Goal: Information Seeking & Learning: Learn about a topic

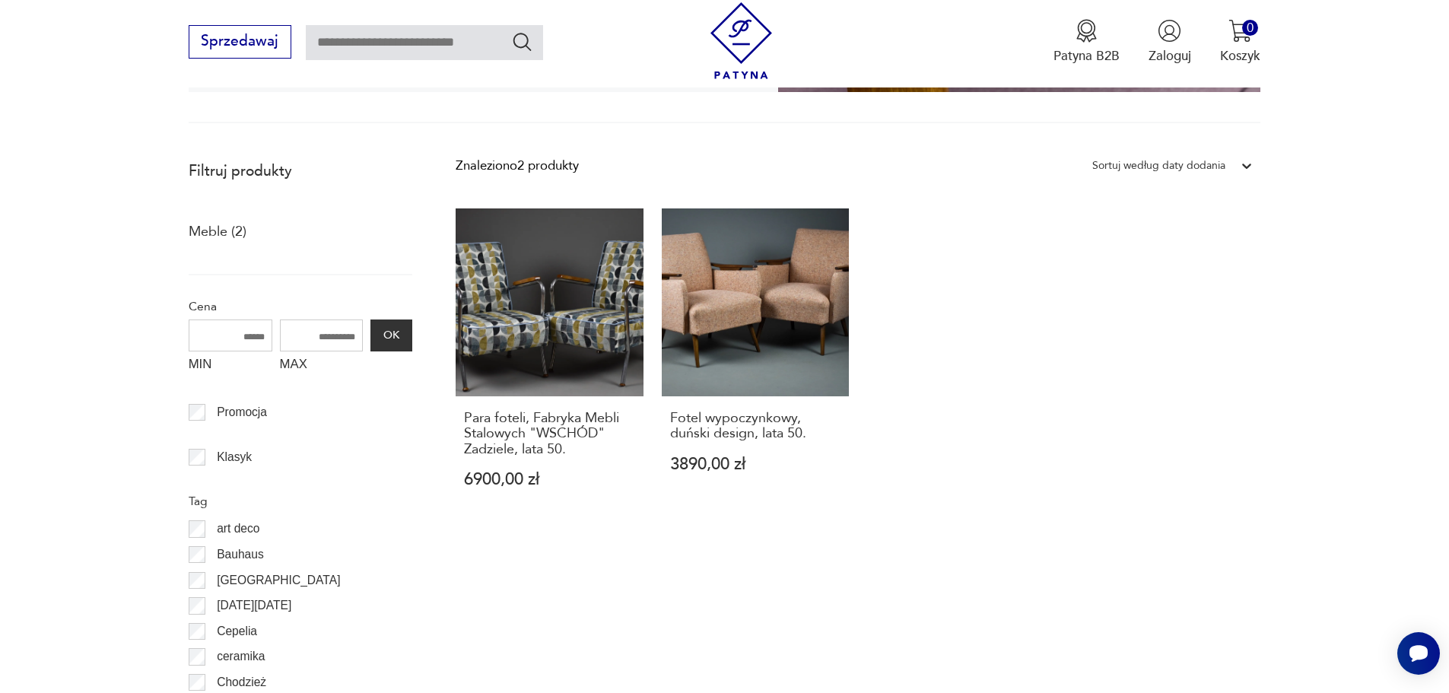
scroll to position [103, 0]
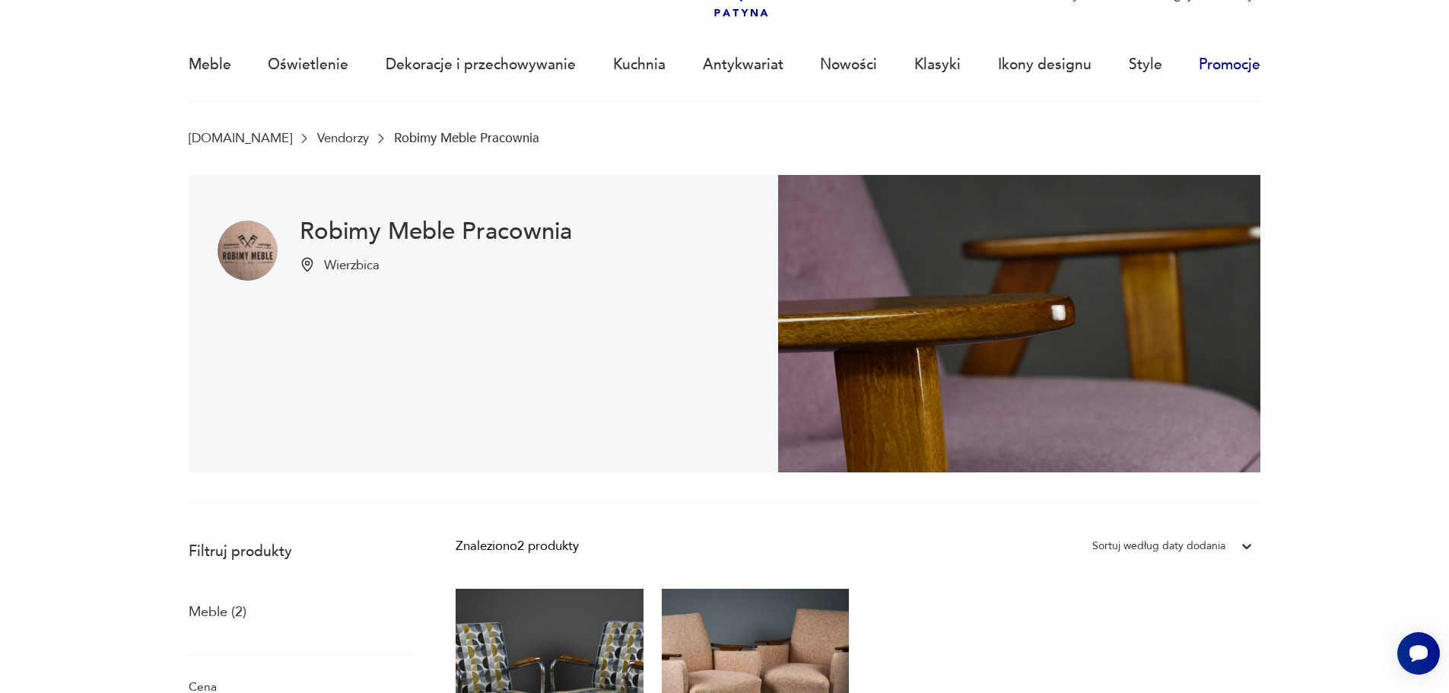
click at [1219, 63] on link "Promocje" at bounding box center [1230, 65] width 62 height 70
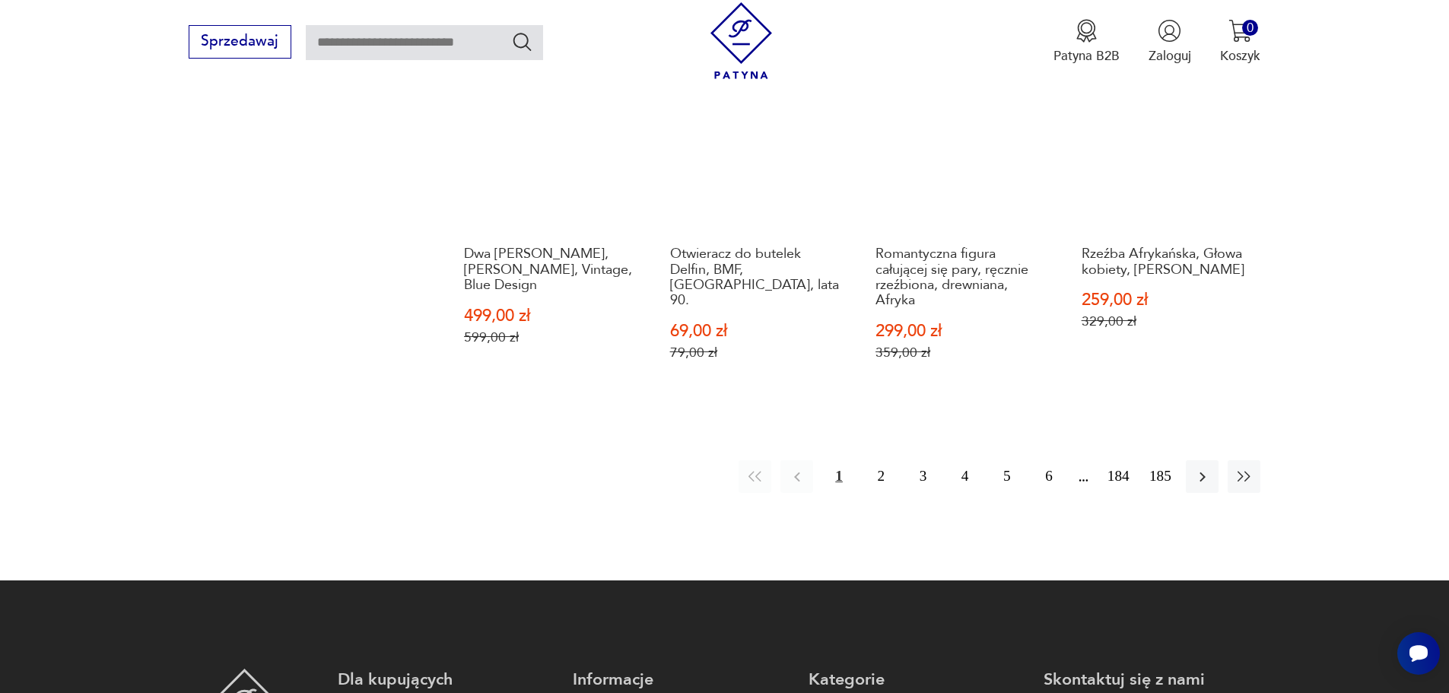
scroll to position [1878, 0]
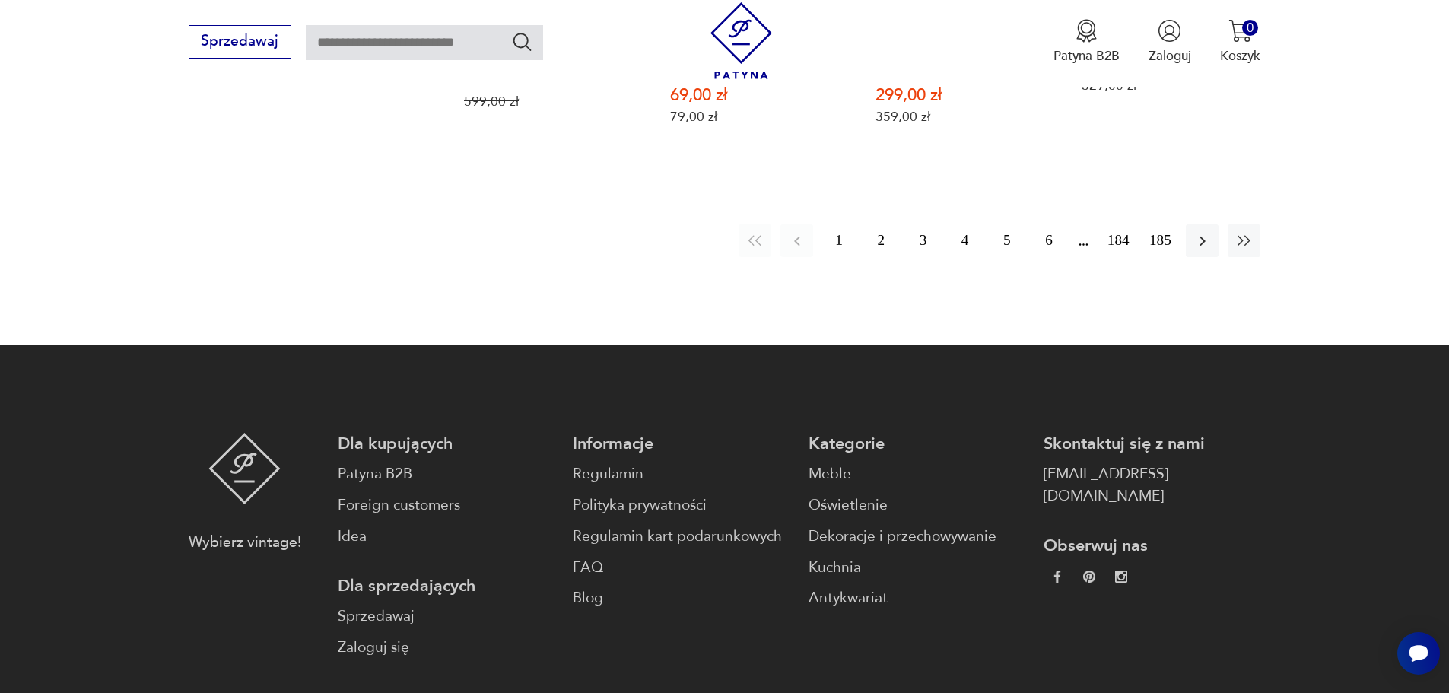
click at [877, 257] on button "2" at bounding box center [881, 240] width 33 height 33
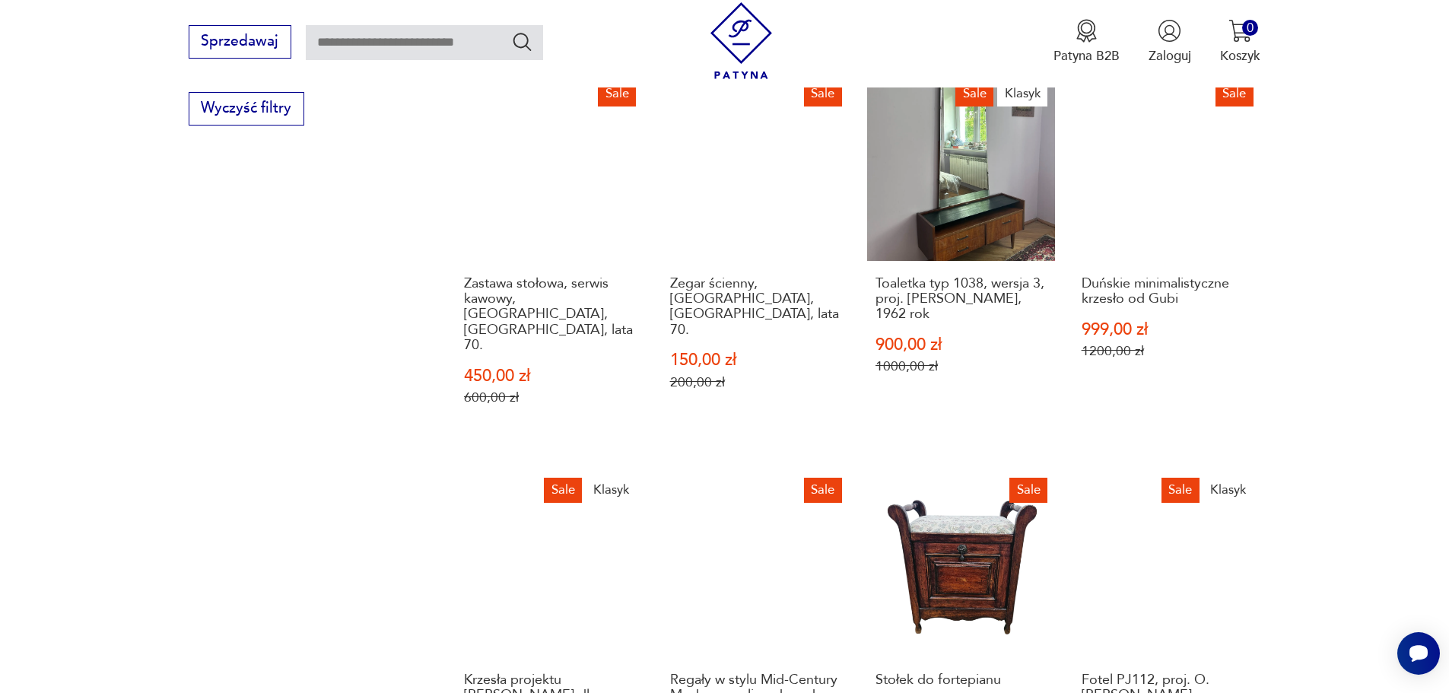
scroll to position [1704, 0]
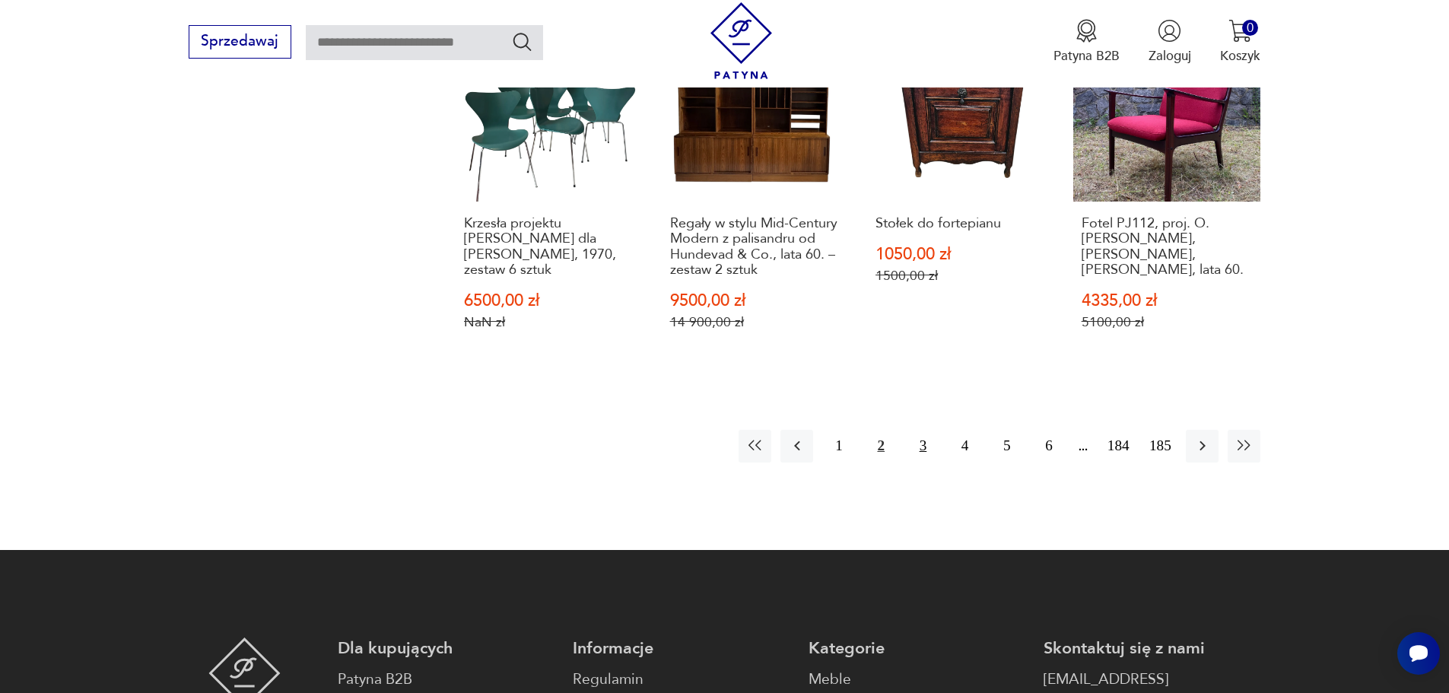
click at [921, 430] on button "3" at bounding box center [923, 446] width 33 height 33
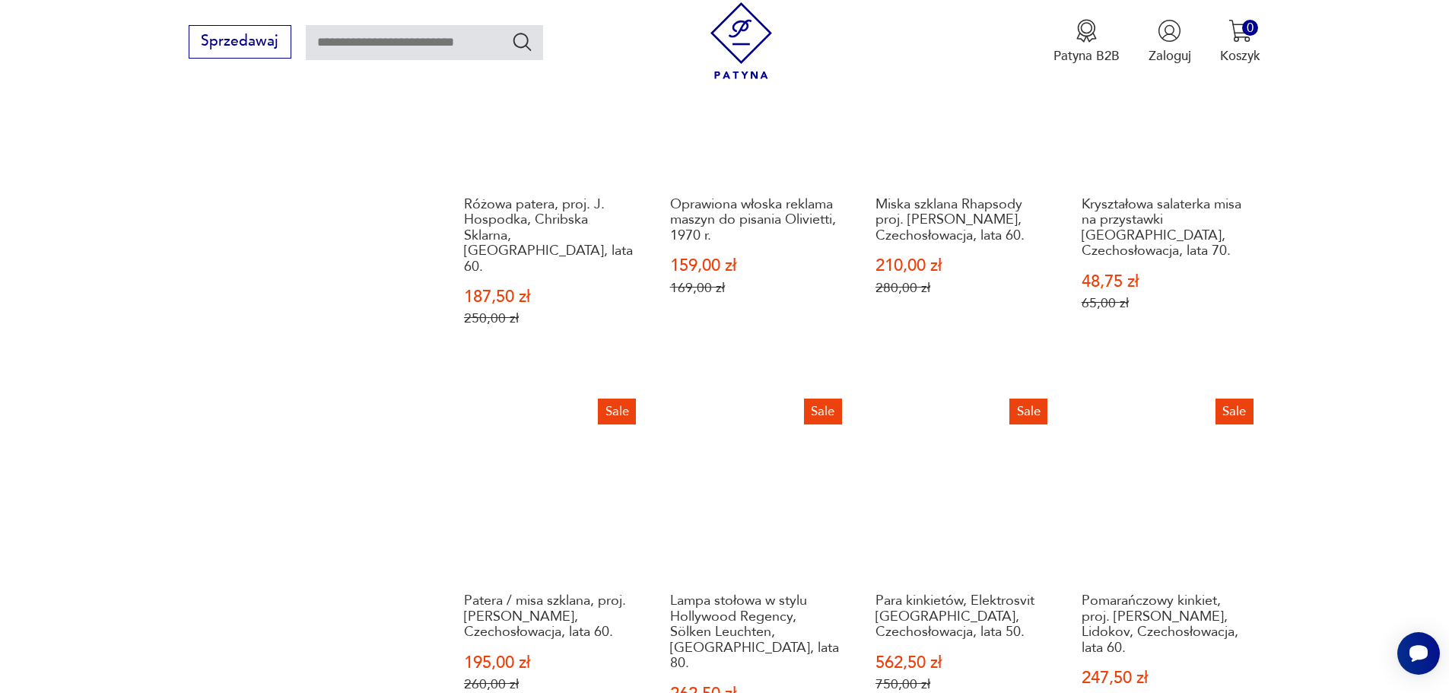
scroll to position [1551, 0]
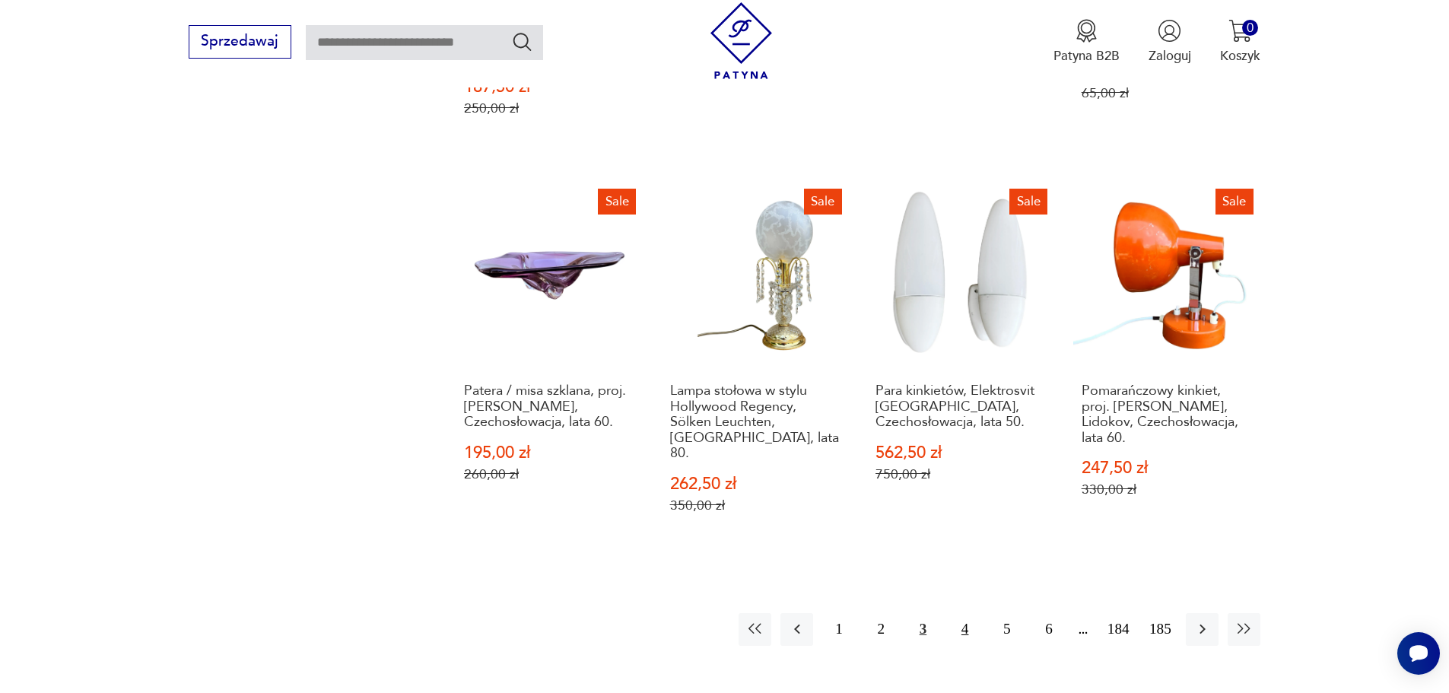
click at [972, 613] on button "4" at bounding box center [965, 629] width 33 height 33
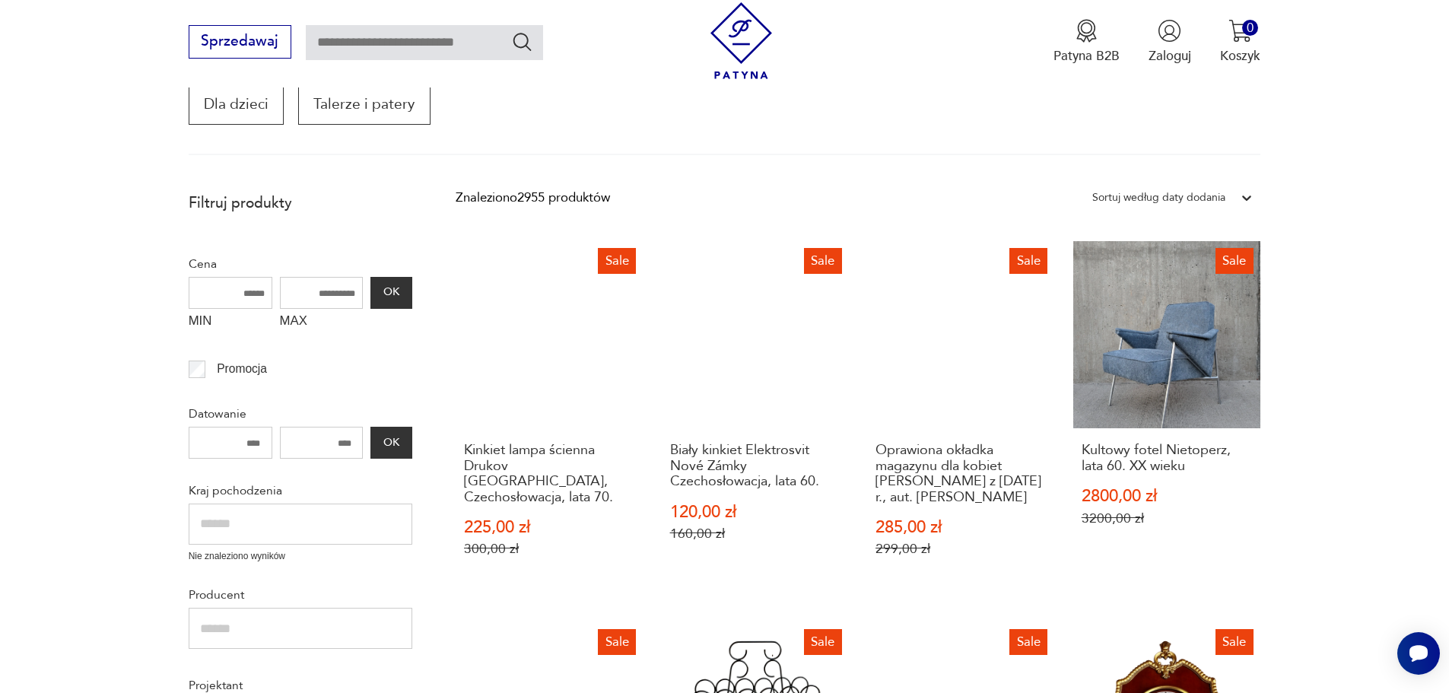
scroll to position [182, 0]
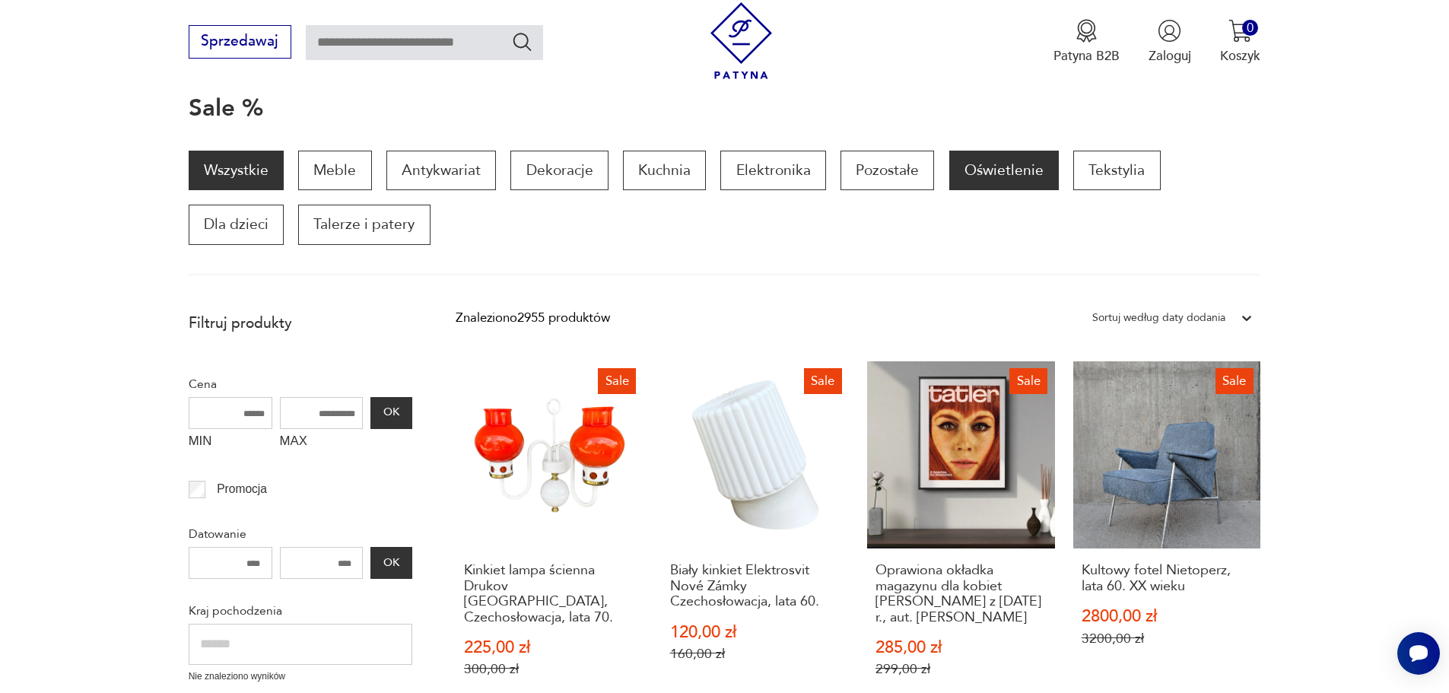
click at [999, 156] on p "Oświetlenie" at bounding box center [1005, 171] width 110 height 40
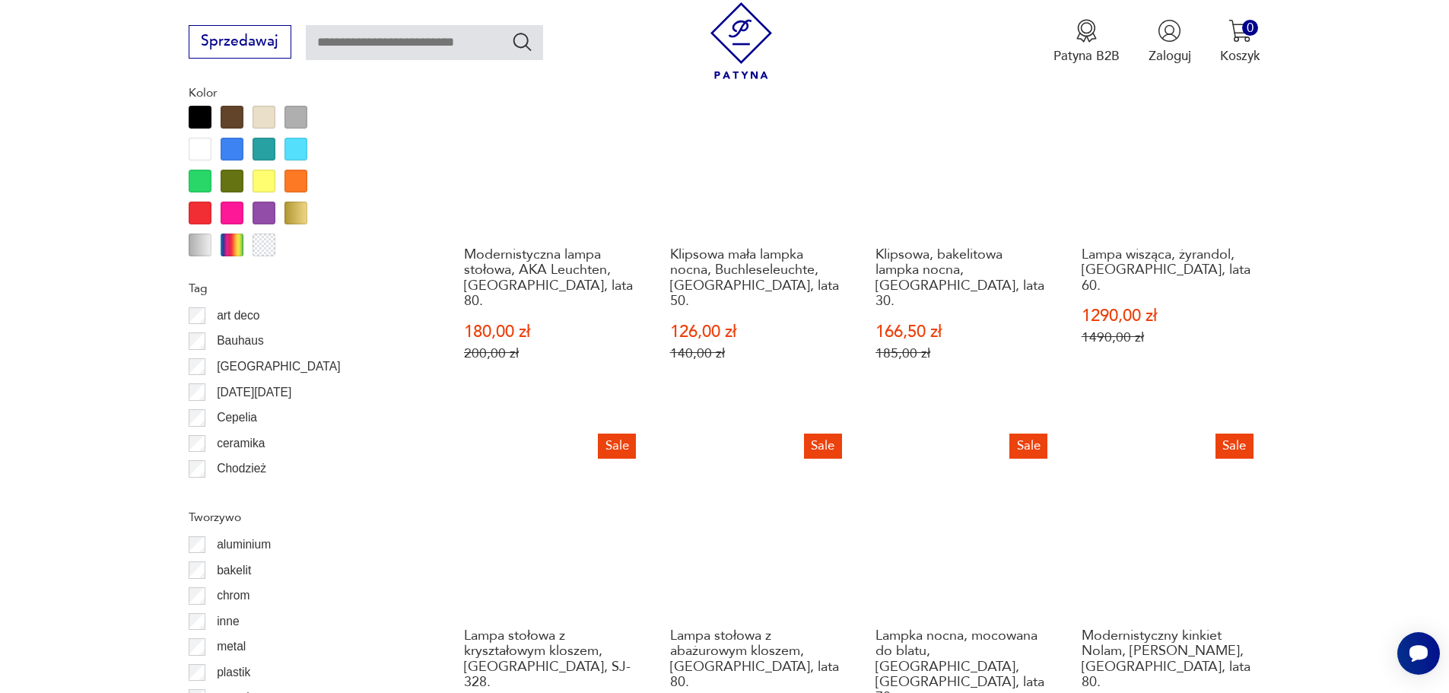
scroll to position [1649, 0]
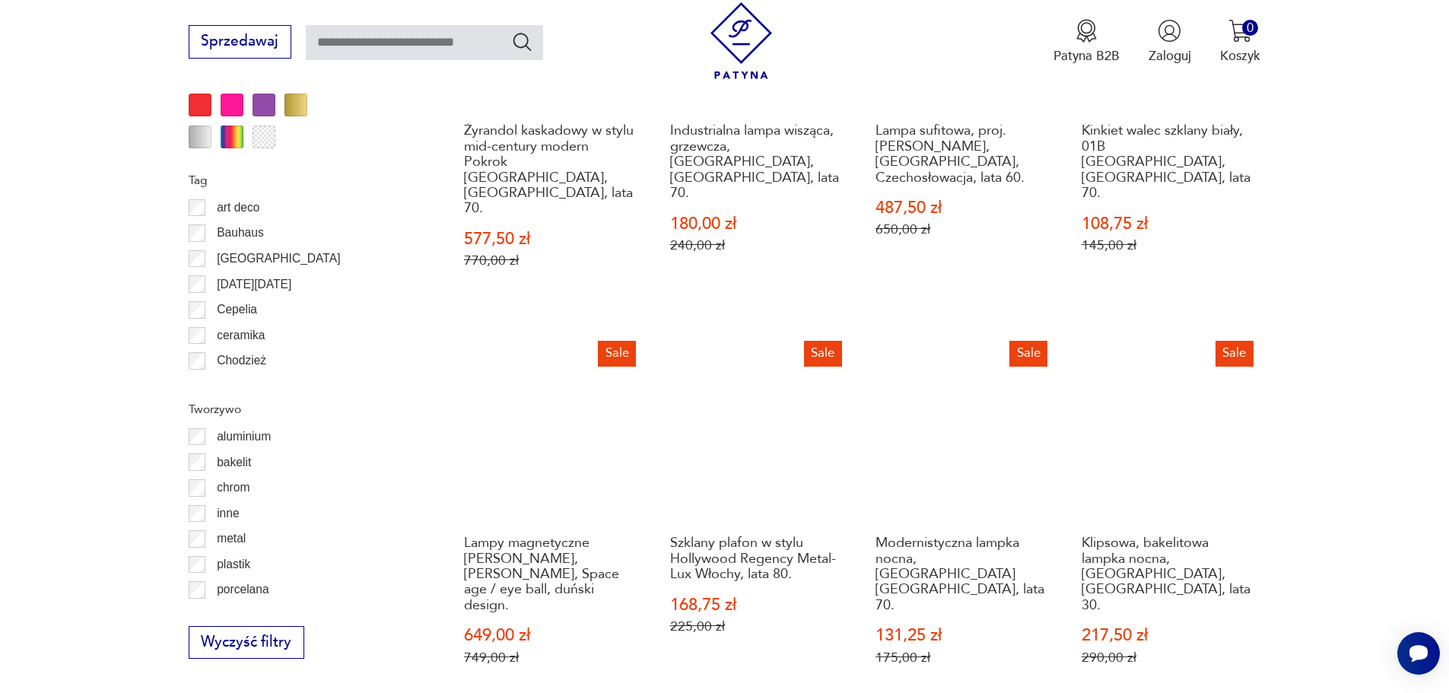
scroll to position [1974, 0]
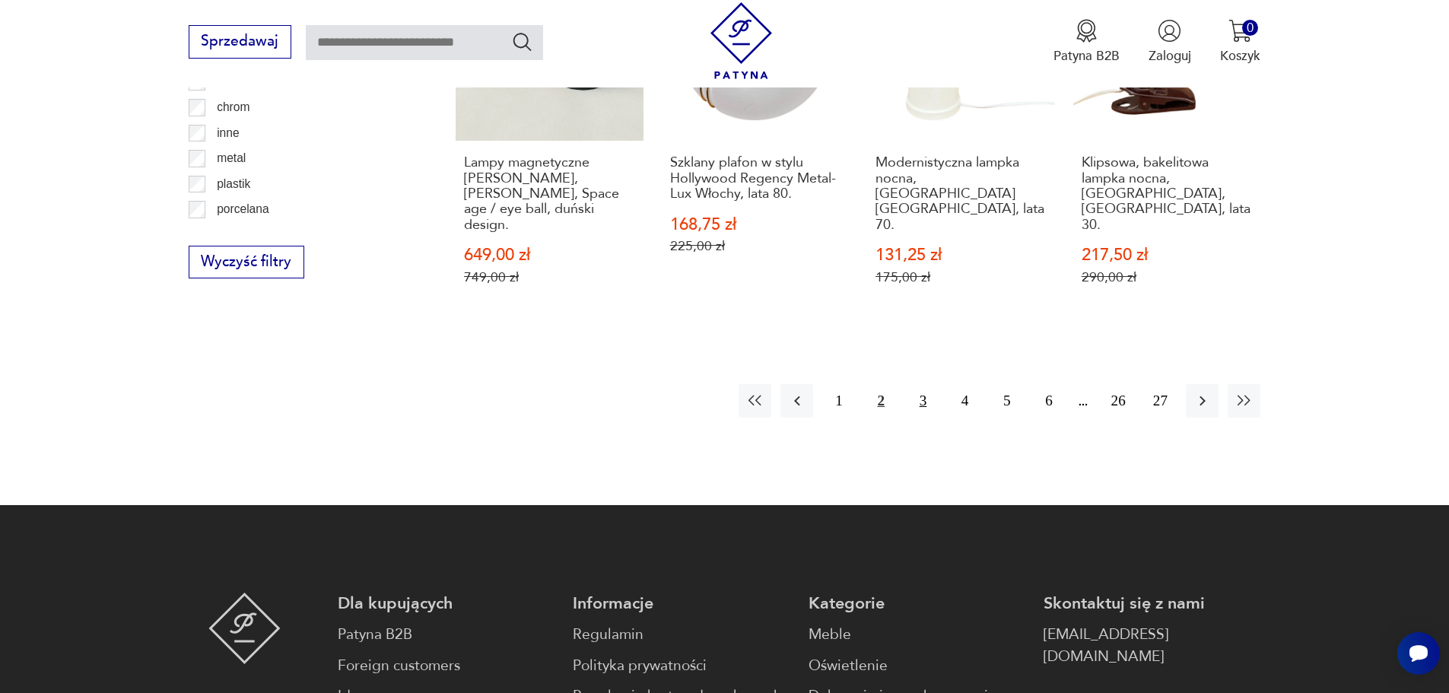
click at [921, 384] on button "3" at bounding box center [923, 400] width 33 height 33
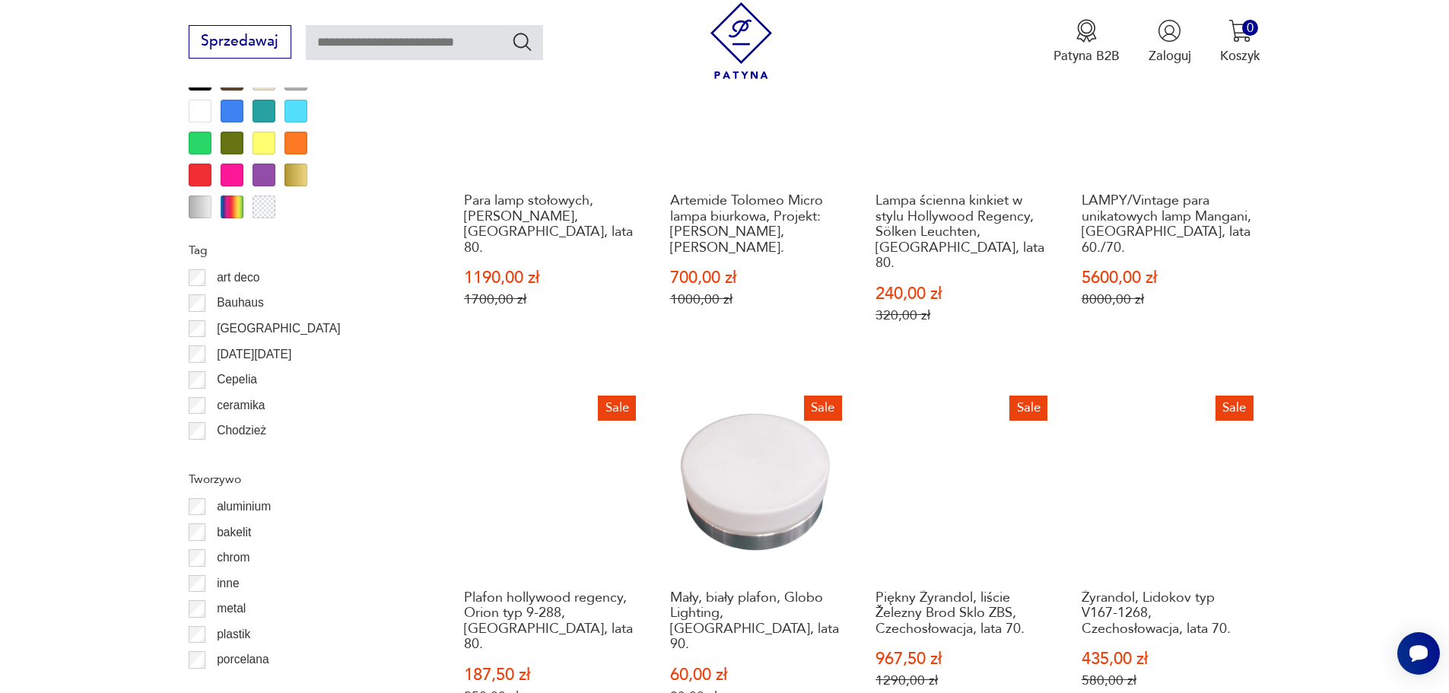
scroll to position [1669, 0]
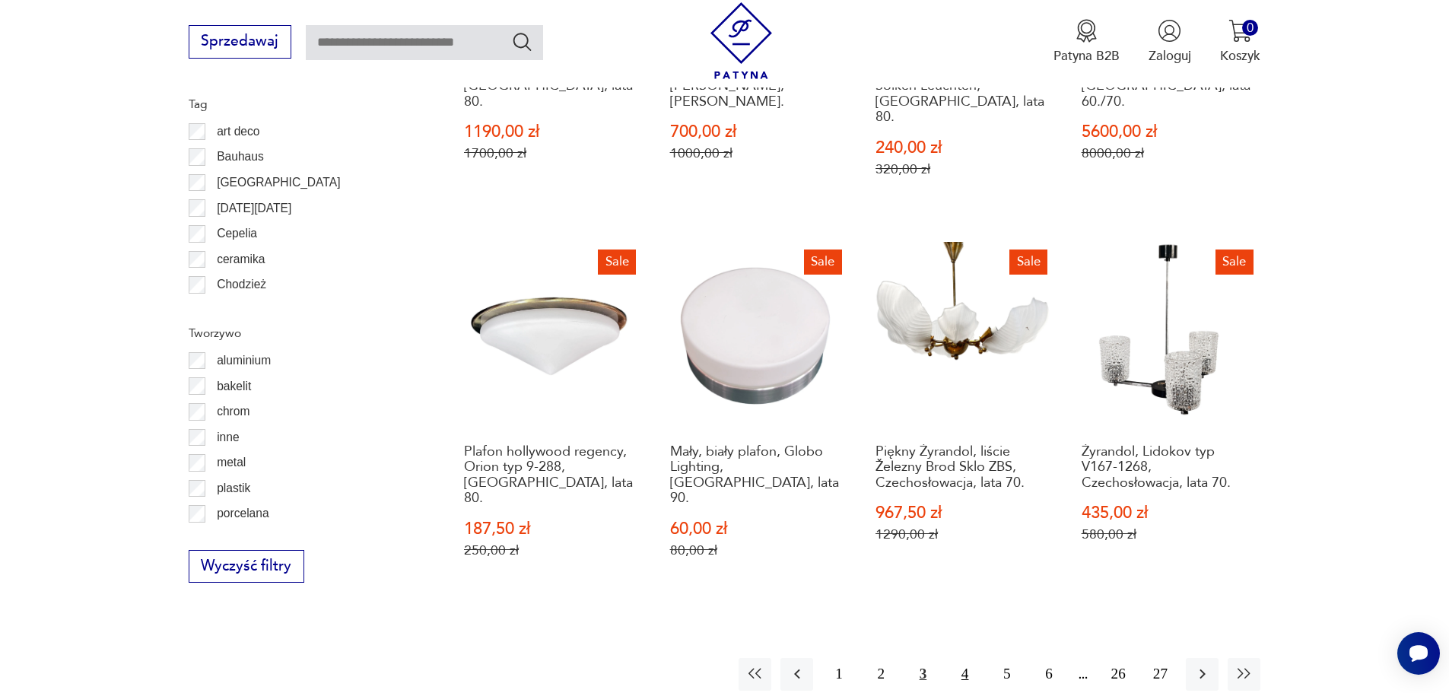
click at [966, 658] on button "4" at bounding box center [965, 674] width 33 height 33
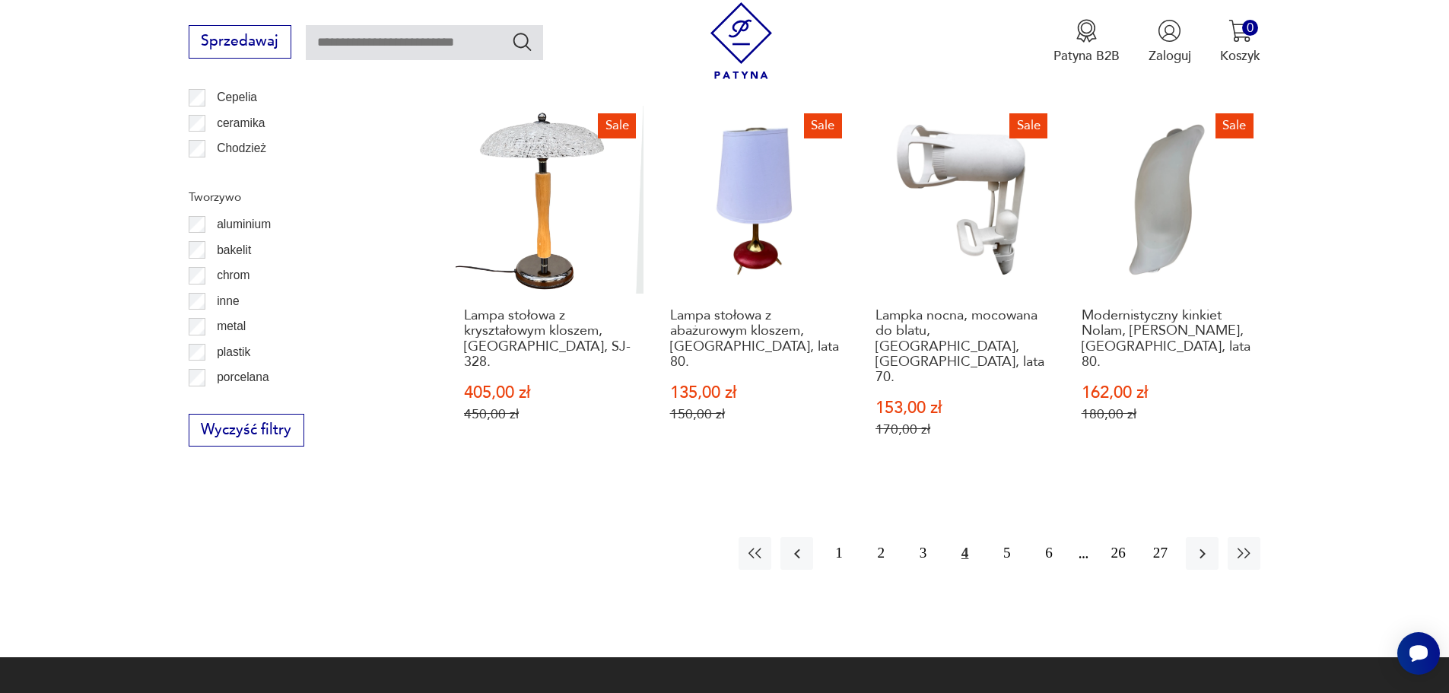
scroll to position [2050, 0]
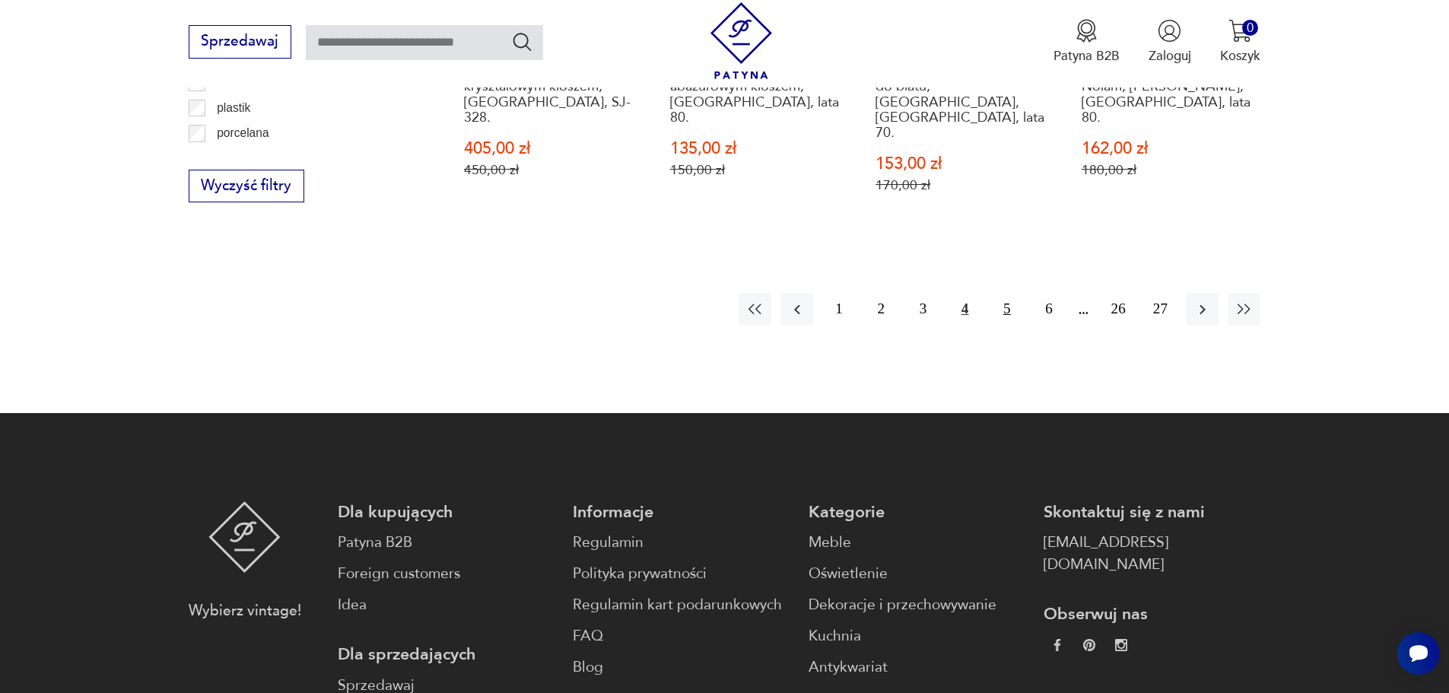
click at [1013, 293] on button "5" at bounding box center [1007, 309] width 33 height 33
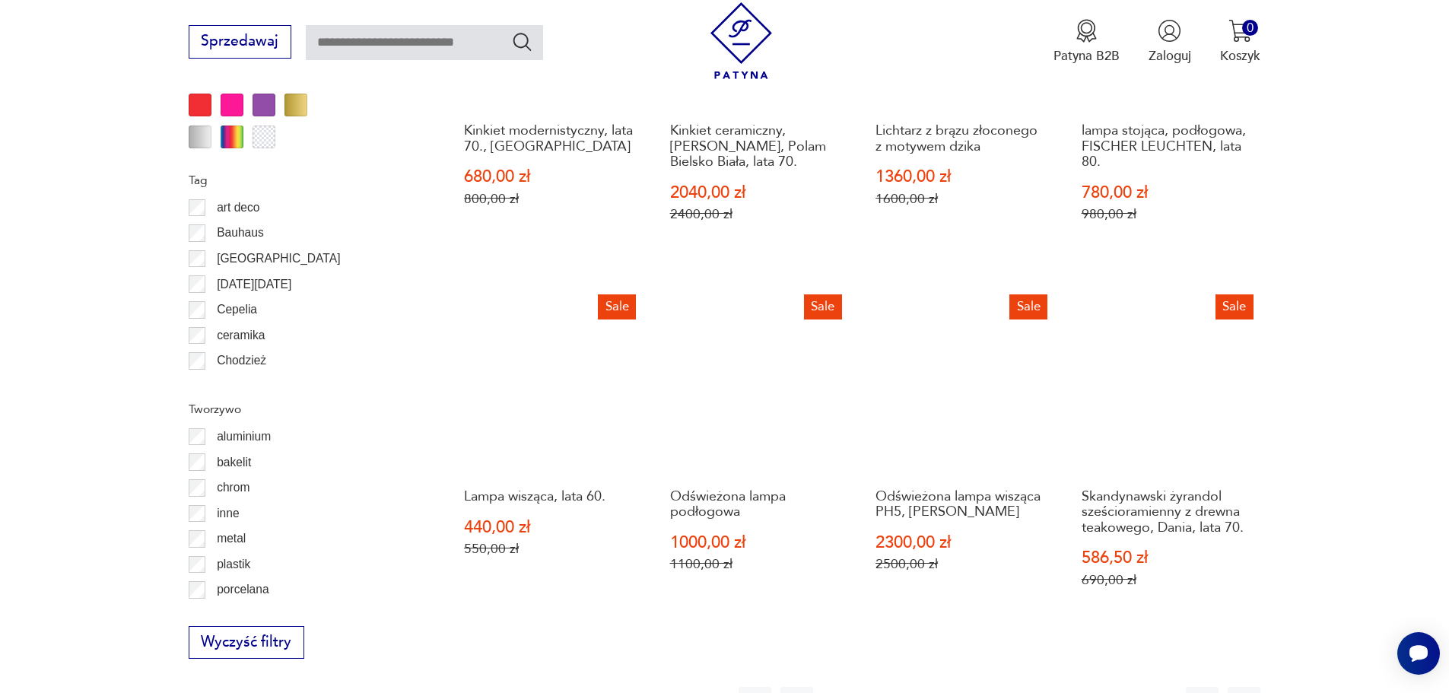
scroll to position [1822, 0]
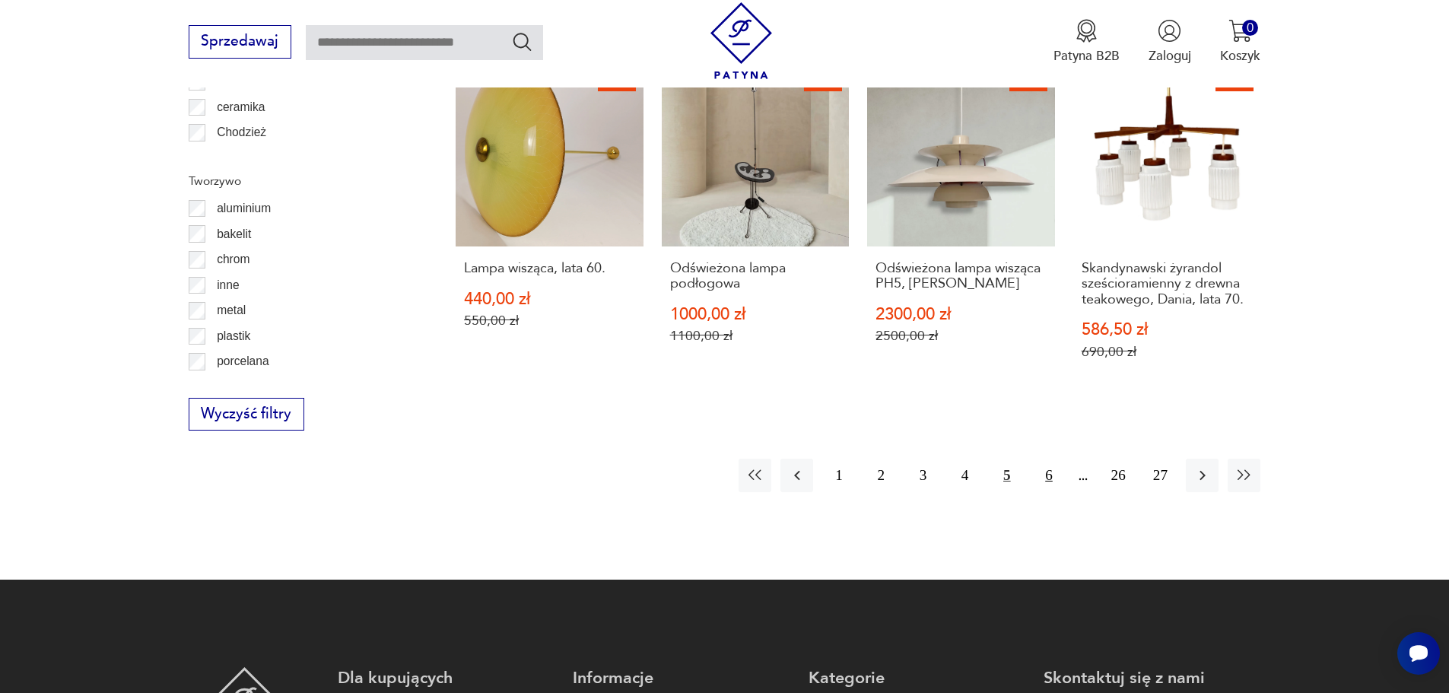
click at [1051, 459] on button "6" at bounding box center [1048, 475] width 33 height 33
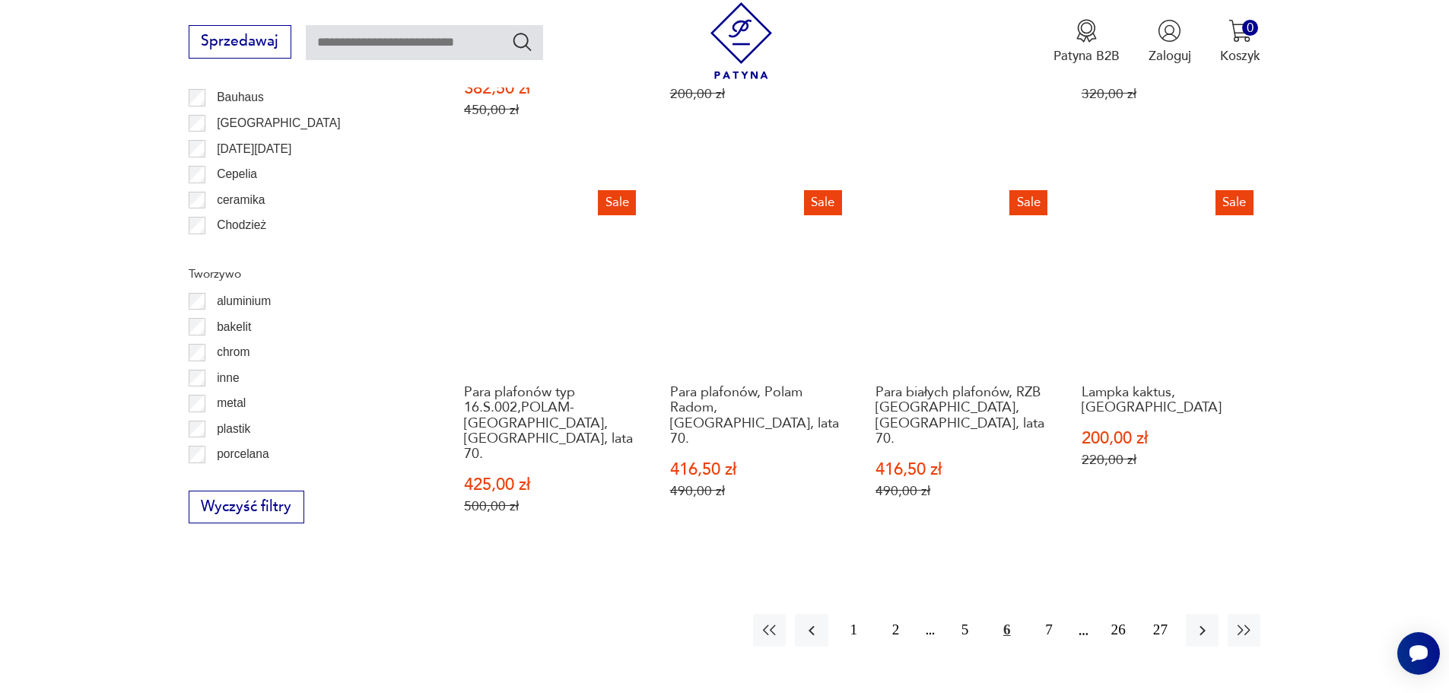
scroll to position [1898, 0]
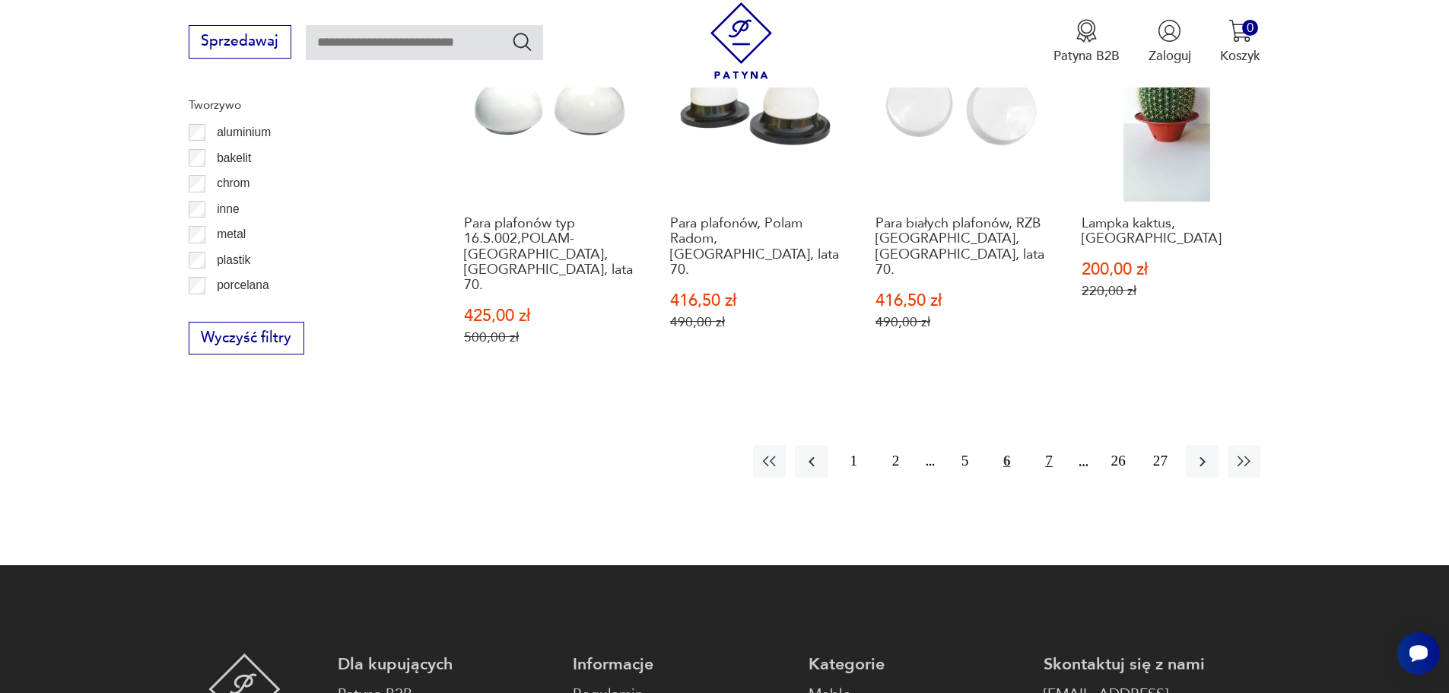
click at [1042, 445] on button "7" at bounding box center [1048, 461] width 33 height 33
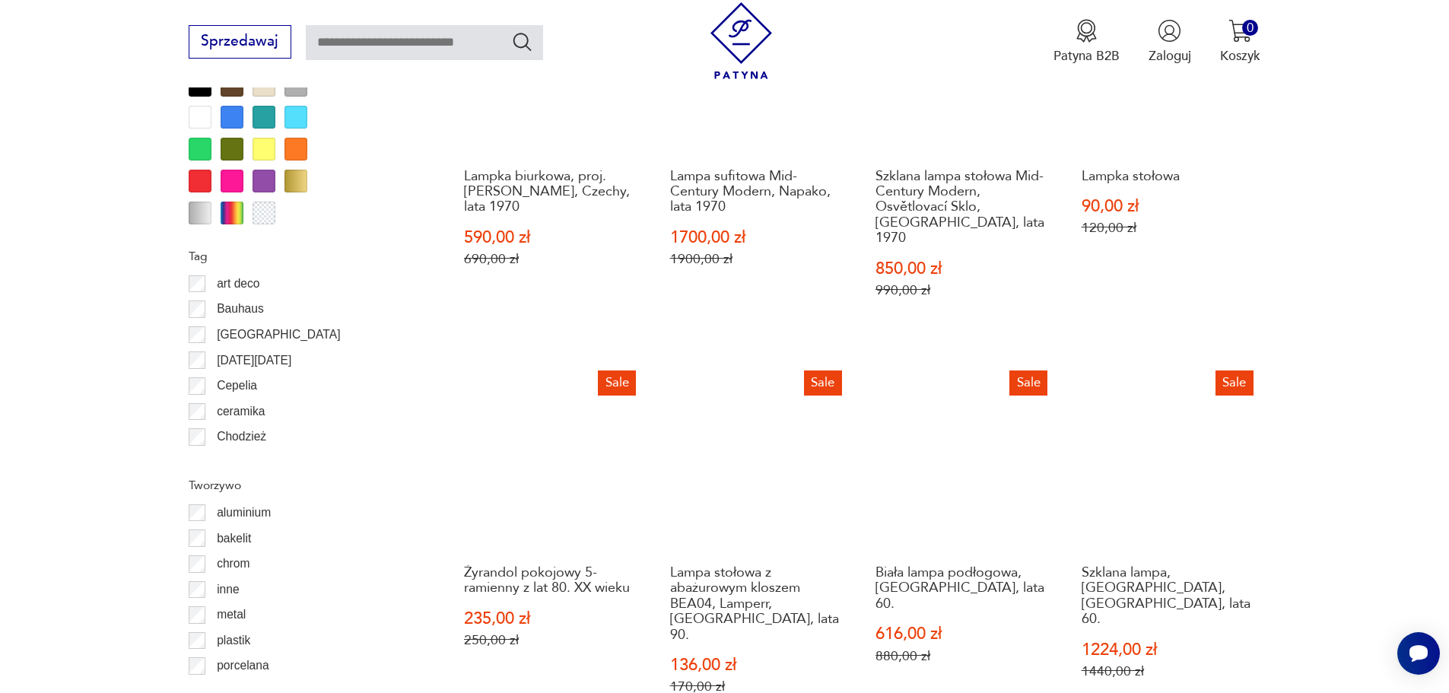
scroll to position [1898, 0]
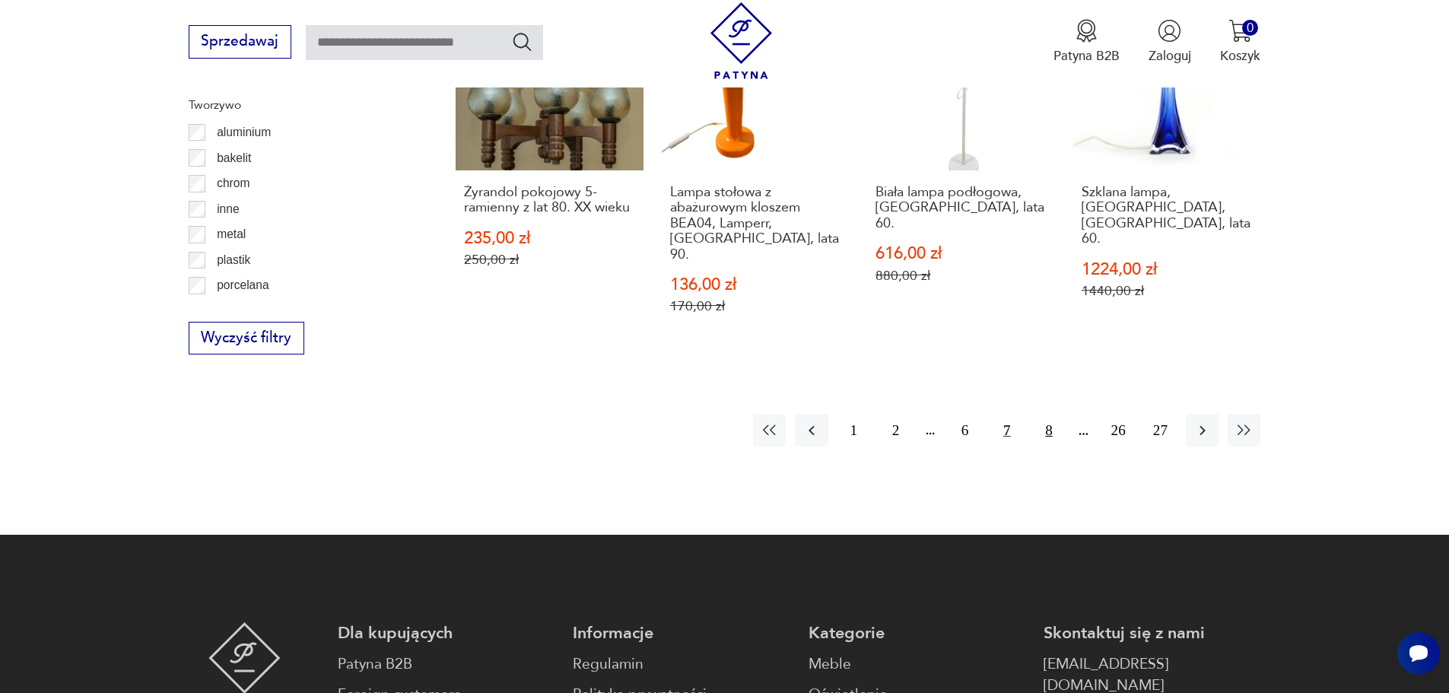
click at [1051, 414] on button "8" at bounding box center [1048, 430] width 33 height 33
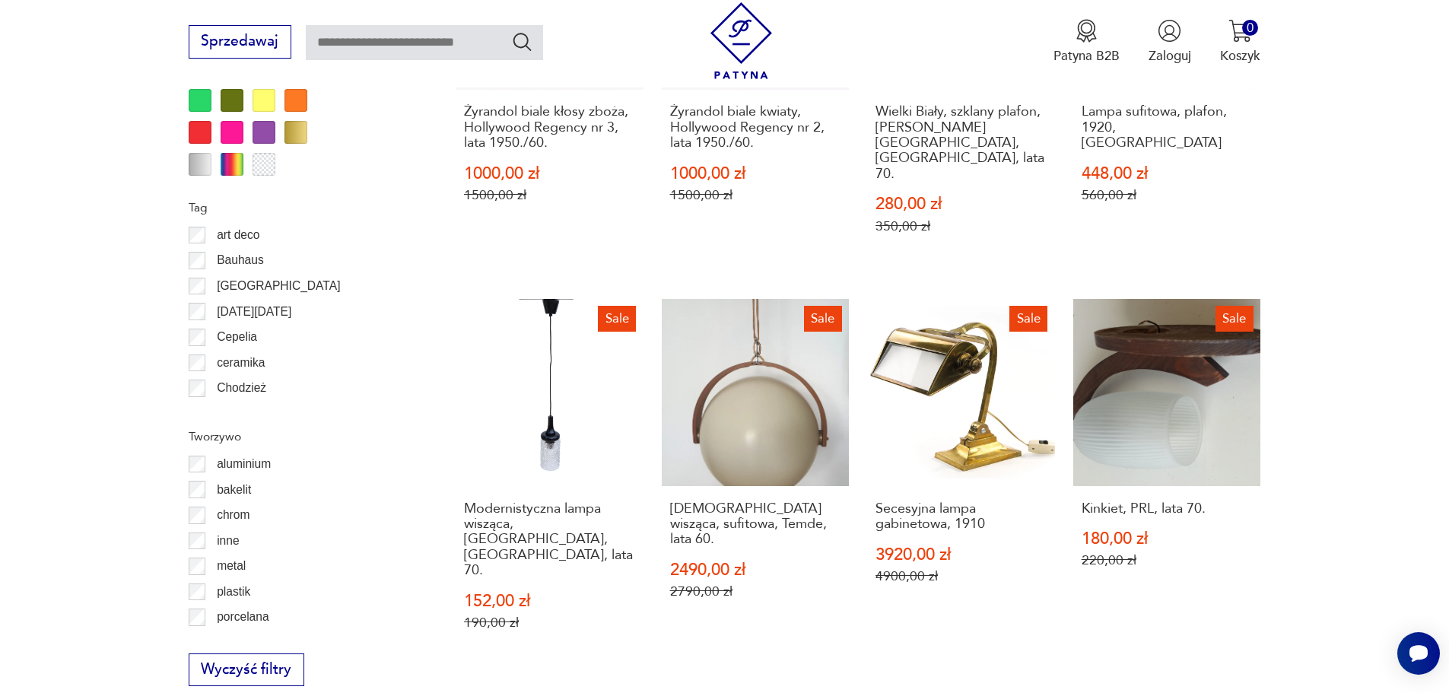
scroll to position [1745, 0]
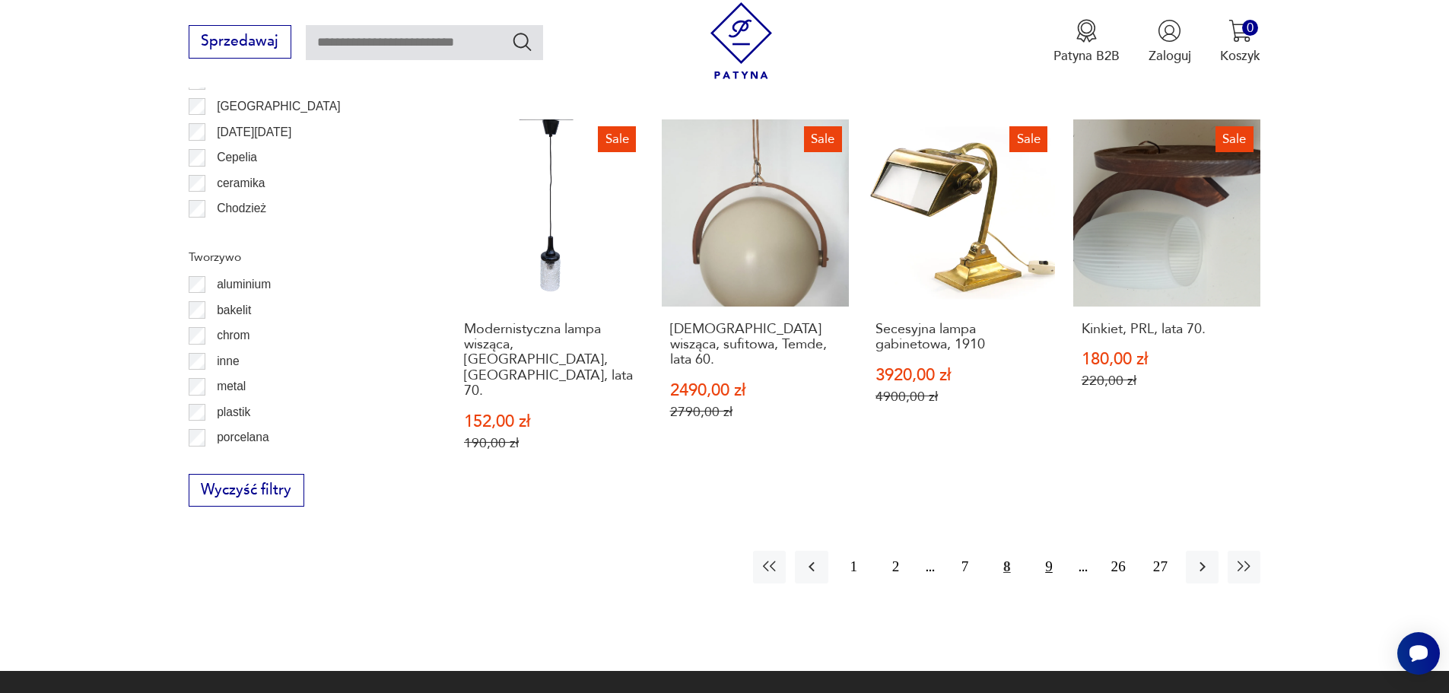
drag, startPoint x: 1053, startPoint y: 497, endPoint x: 1061, endPoint y: 488, distance: 11.8
click at [1052, 551] on button "9" at bounding box center [1048, 567] width 33 height 33
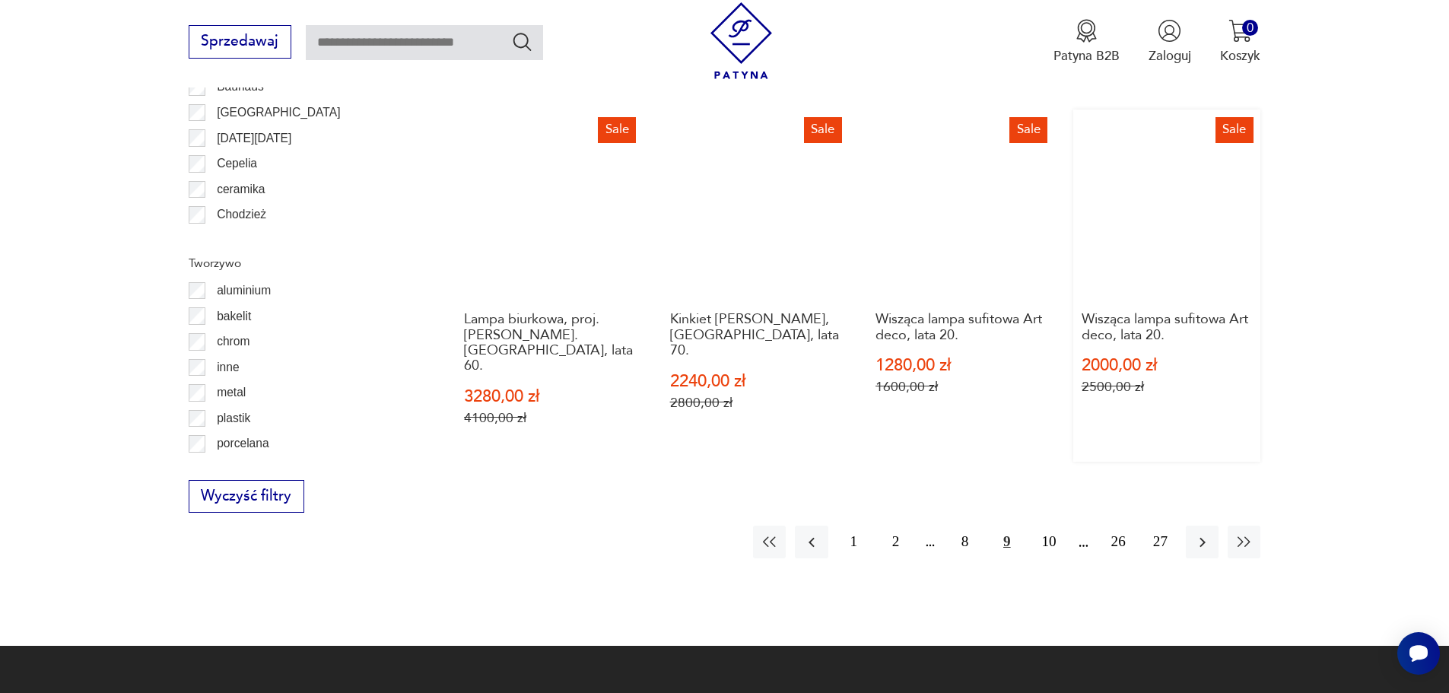
scroll to position [1745, 0]
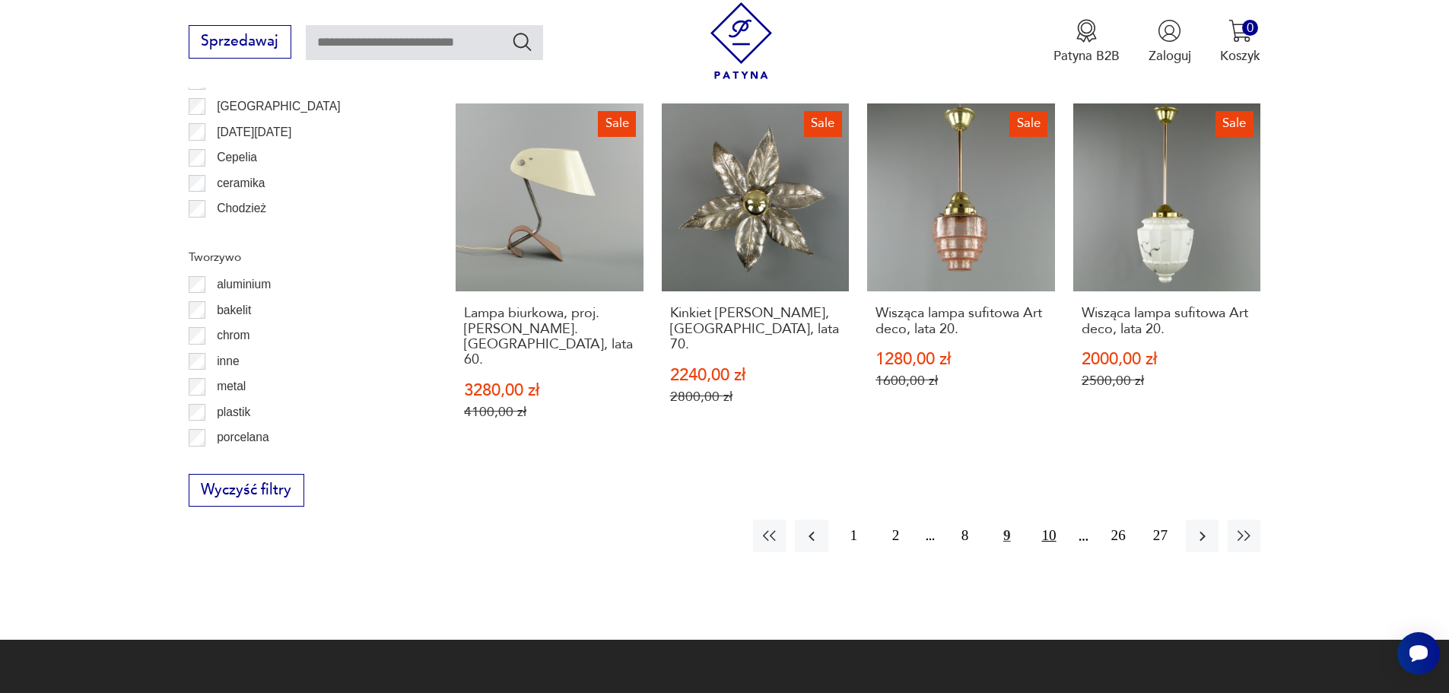
click at [1044, 520] on button "10" at bounding box center [1048, 536] width 33 height 33
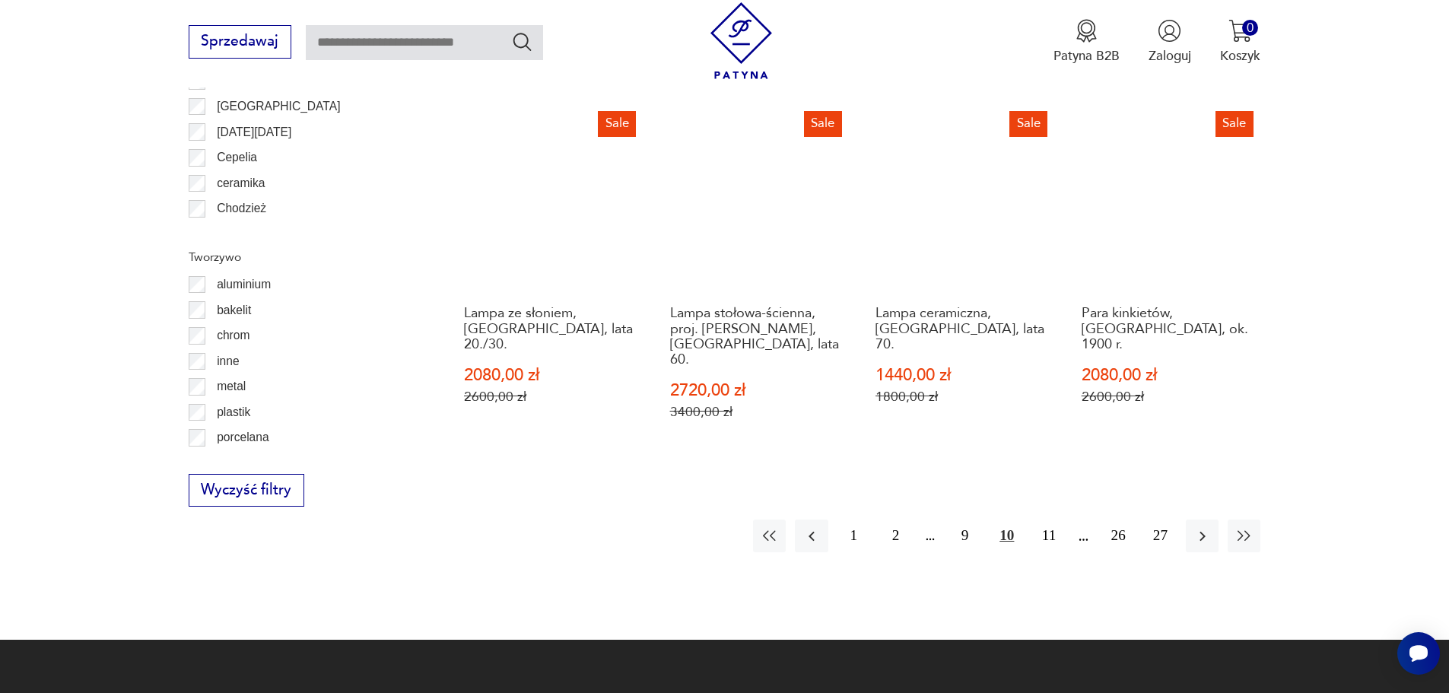
scroll to position [1898, 0]
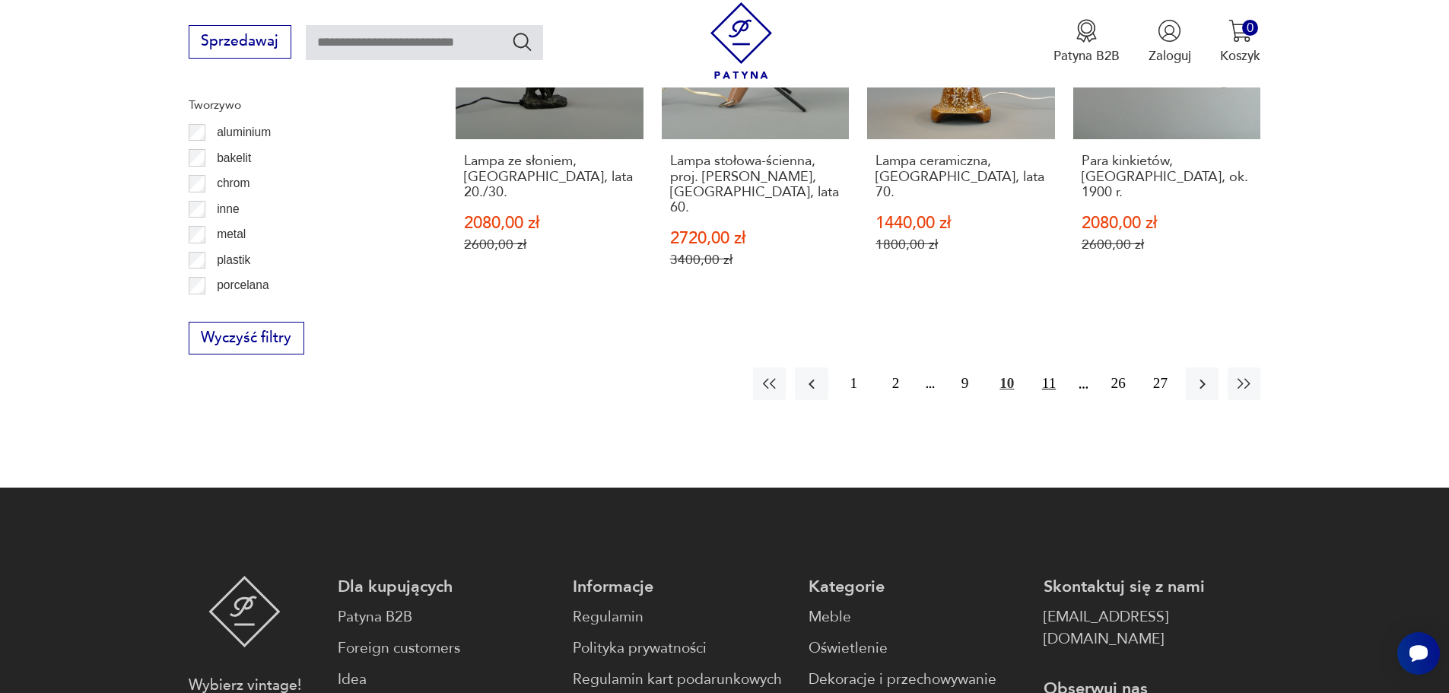
click at [1055, 367] on button "11" at bounding box center [1048, 383] width 33 height 33
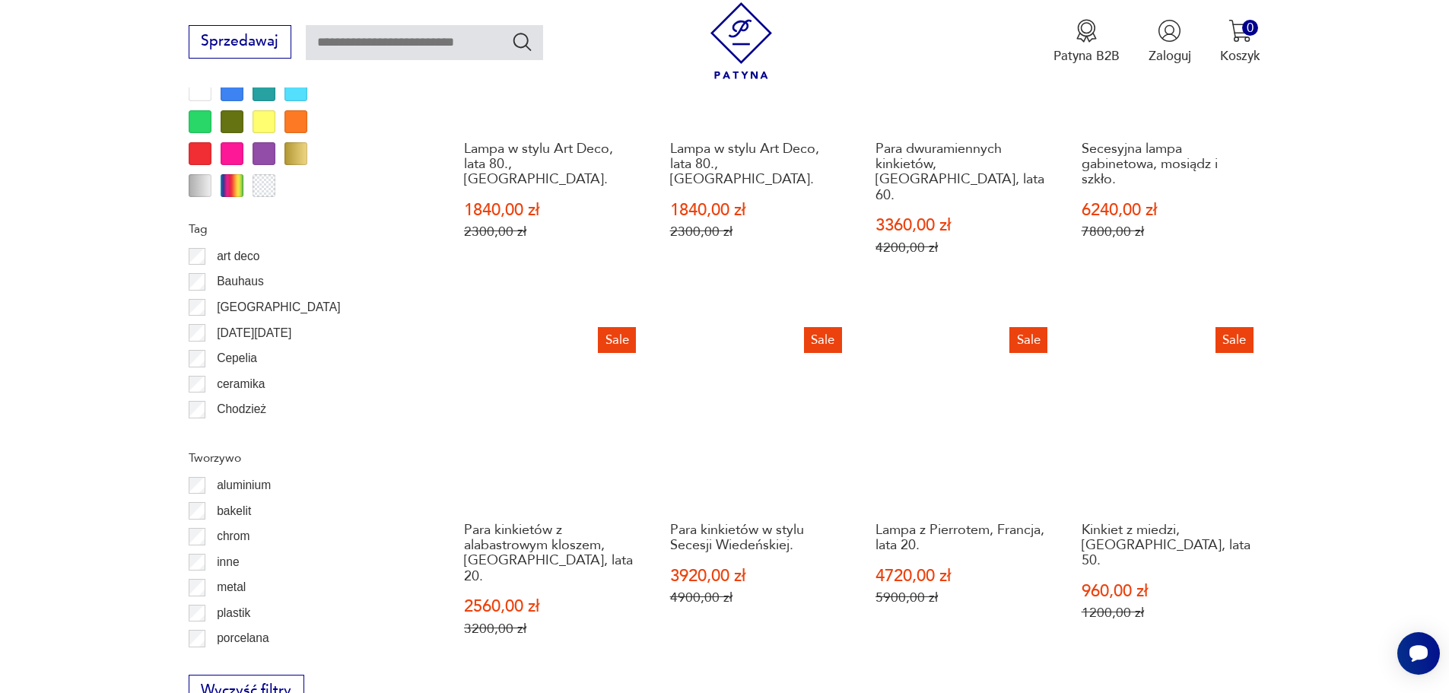
scroll to position [1822, 0]
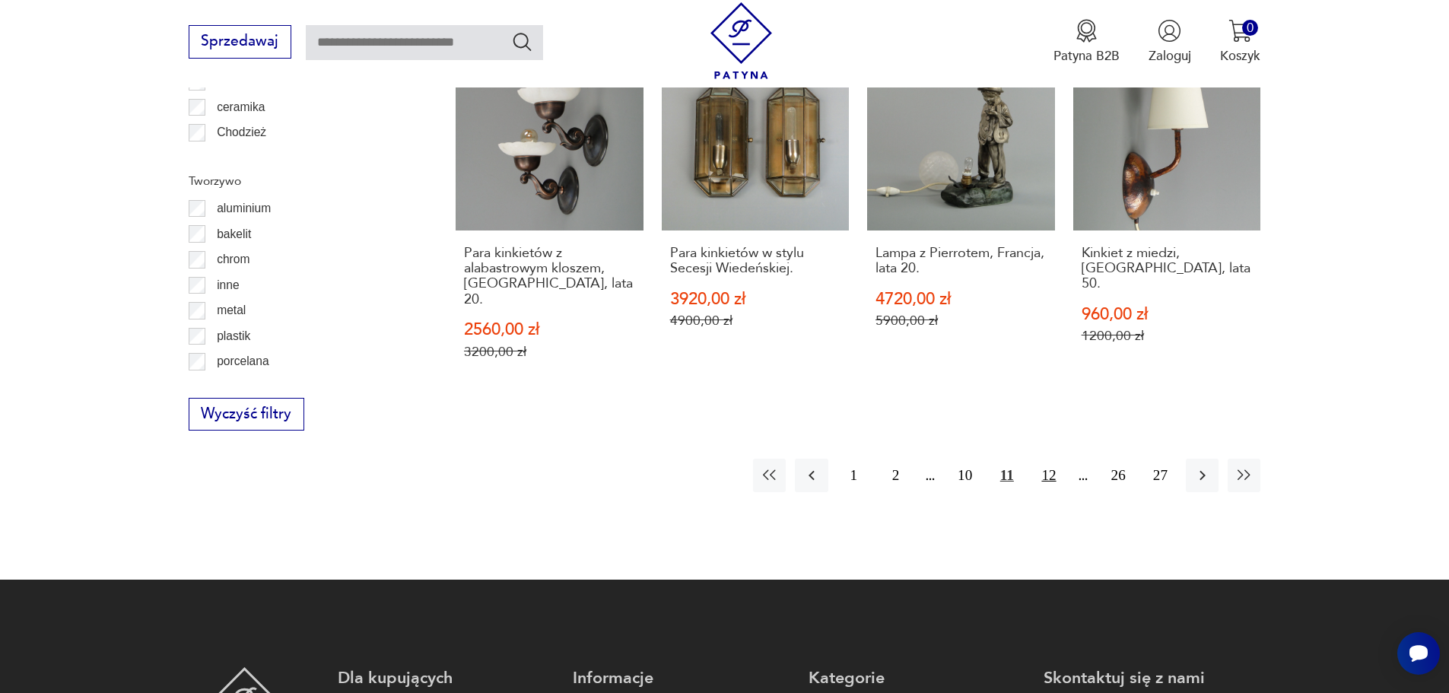
click at [1050, 459] on button "12" at bounding box center [1048, 475] width 33 height 33
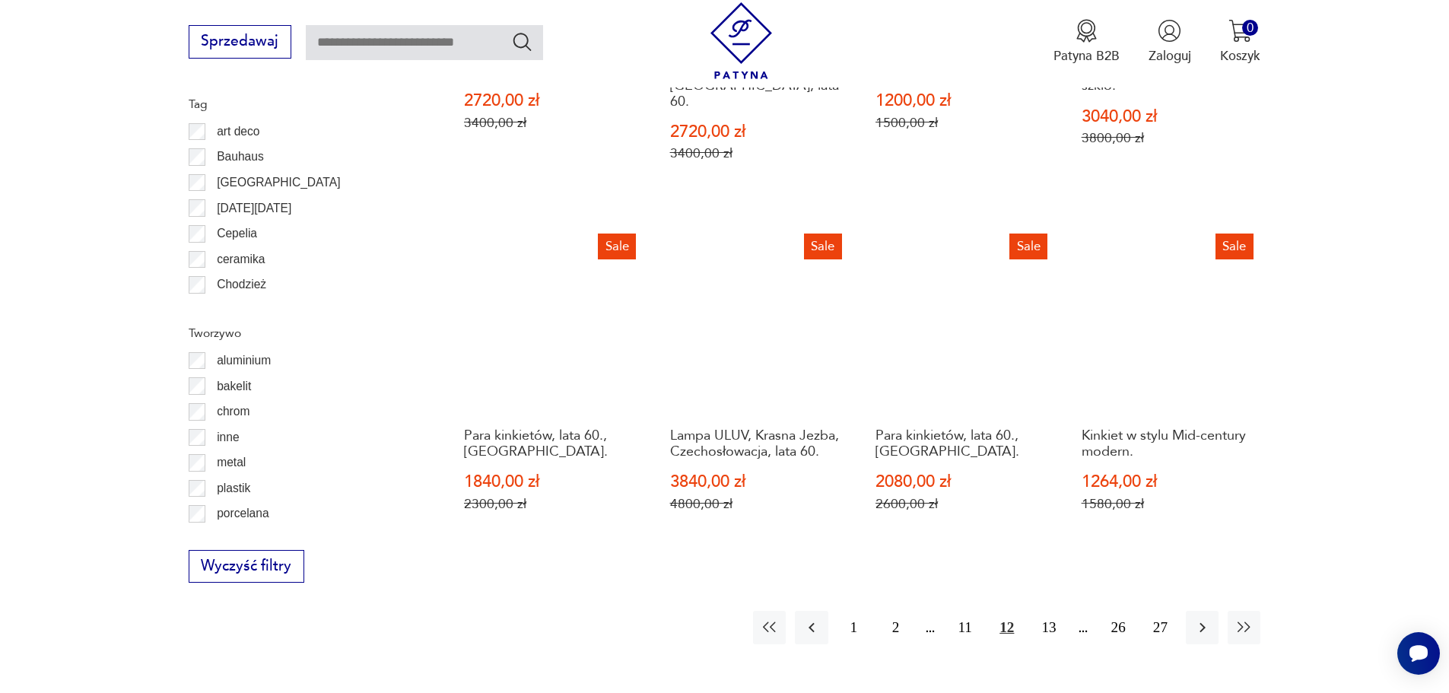
scroll to position [1898, 0]
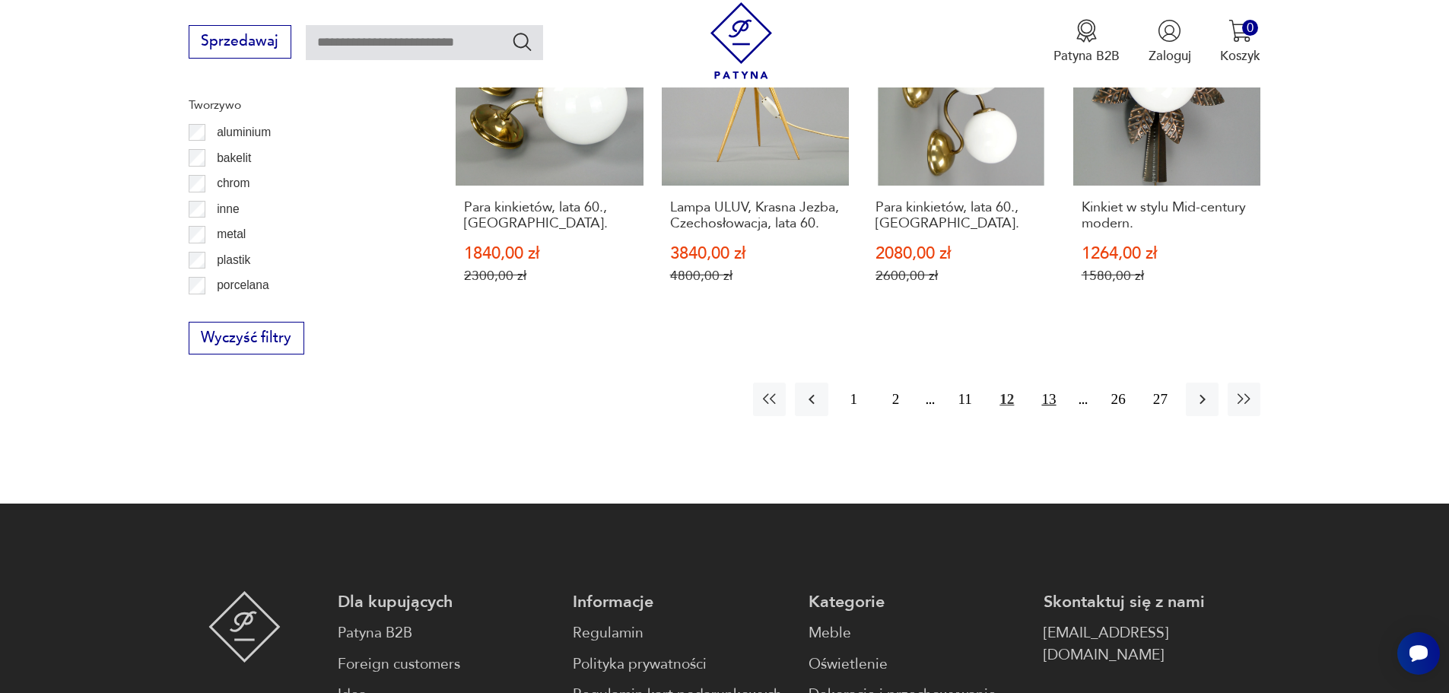
click at [1051, 383] on button "13" at bounding box center [1048, 399] width 33 height 33
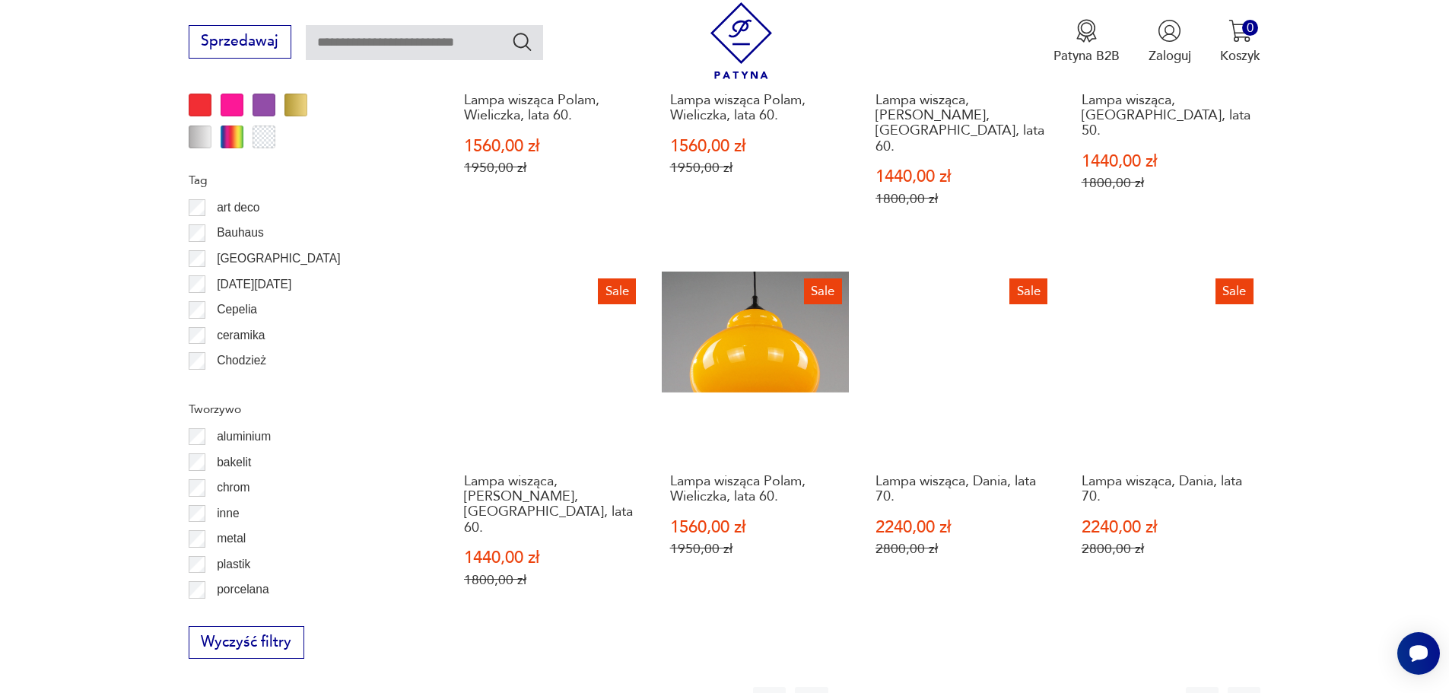
scroll to position [1898, 0]
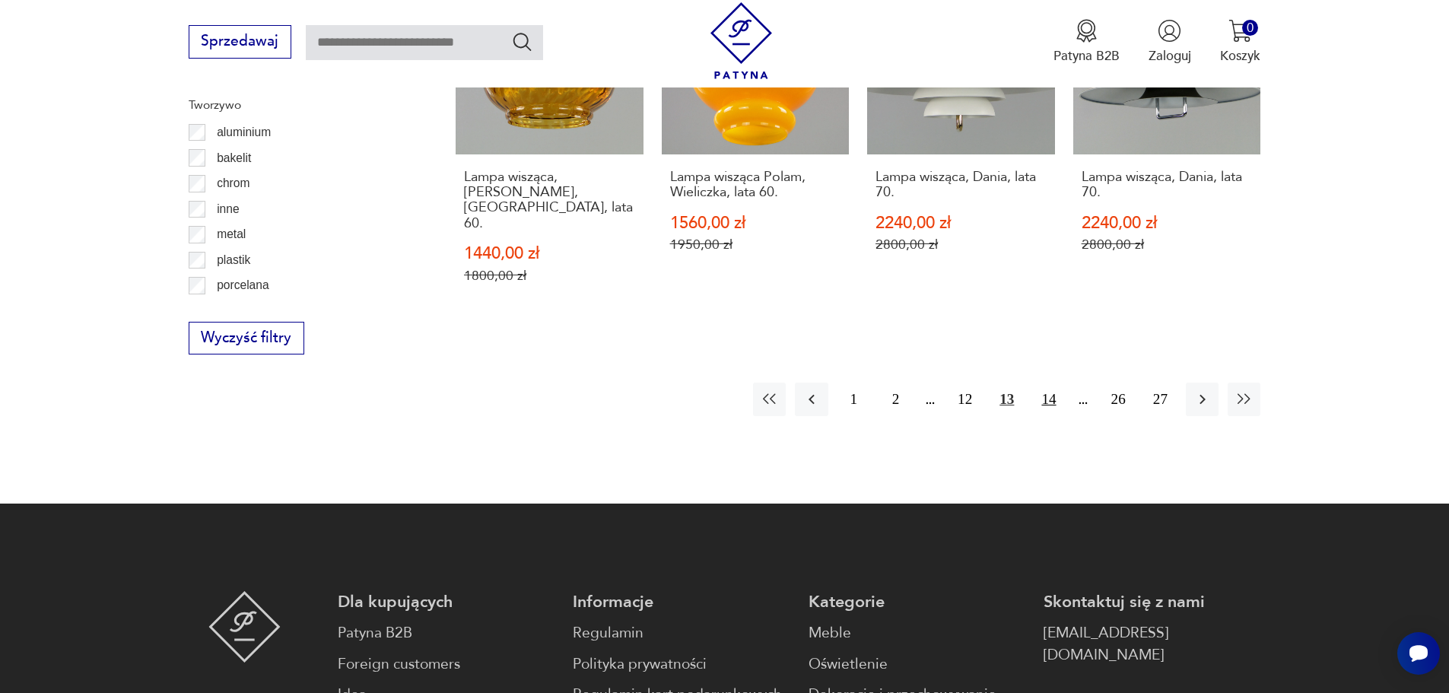
click at [1055, 383] on button "14" at bounding box center [1048, 399] width 33 height 33
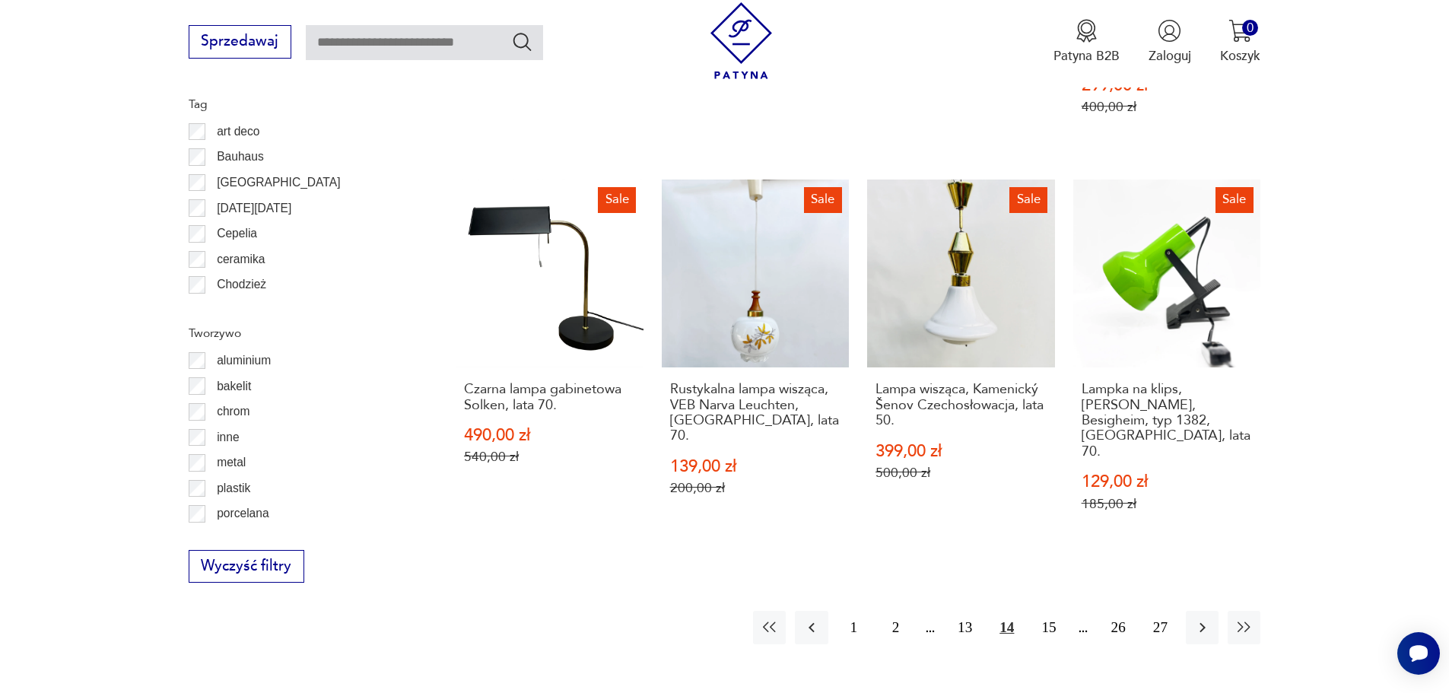
scroll to position [1974, 0]
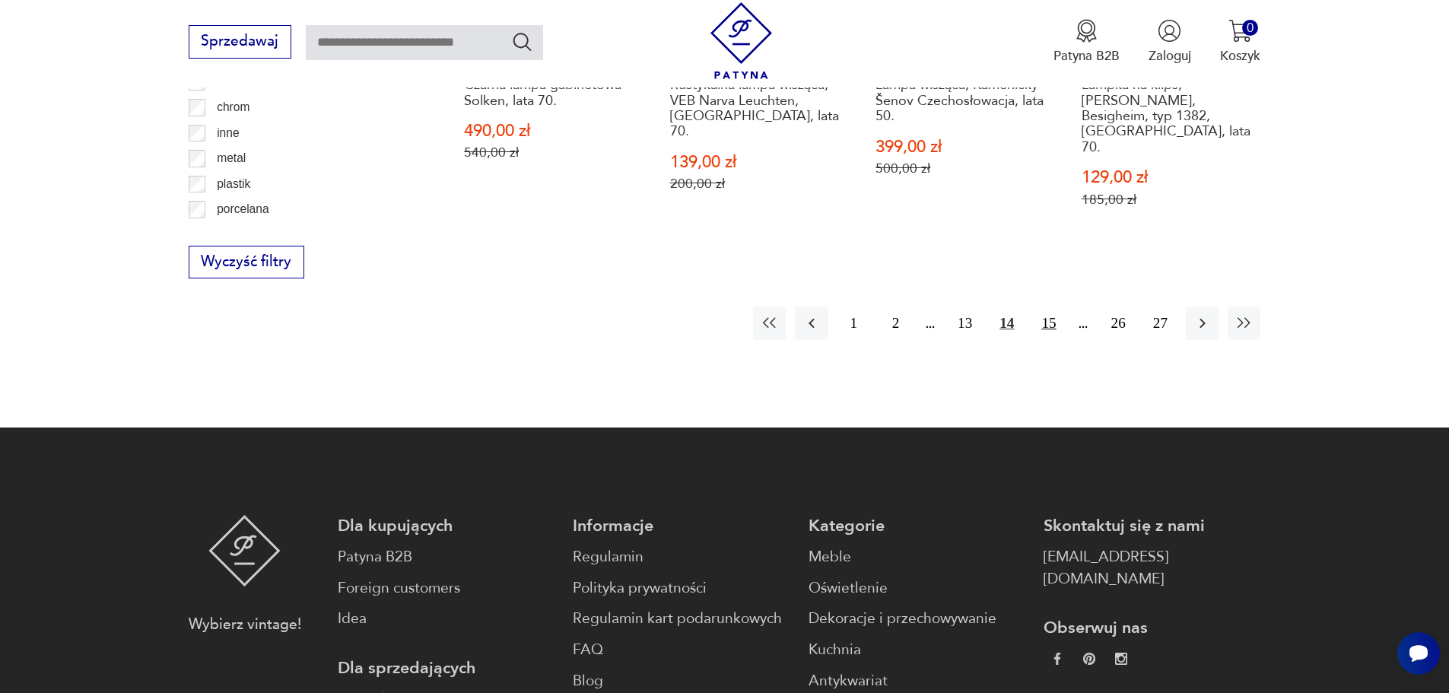
click at [1048, 307] on button "15" at bounding box center [1048, 323] width 33 height 33
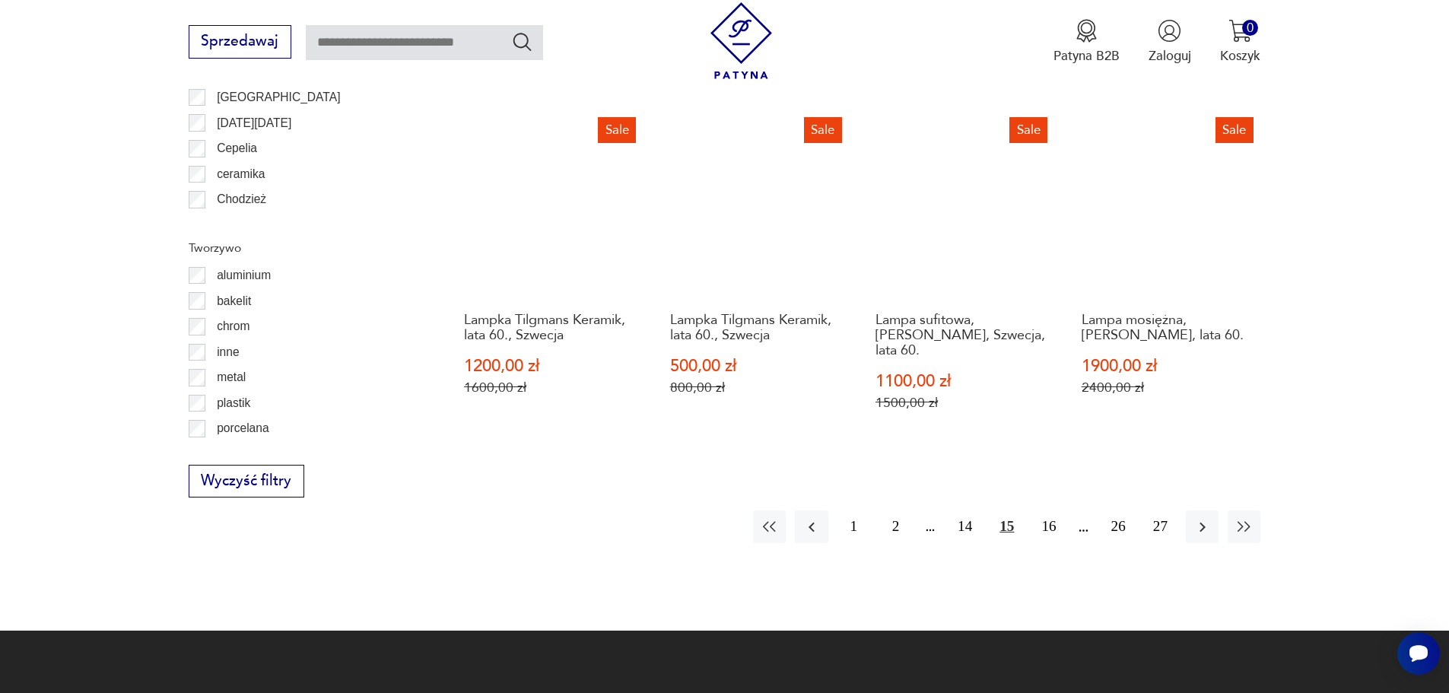
scroll to position [1974, 0]
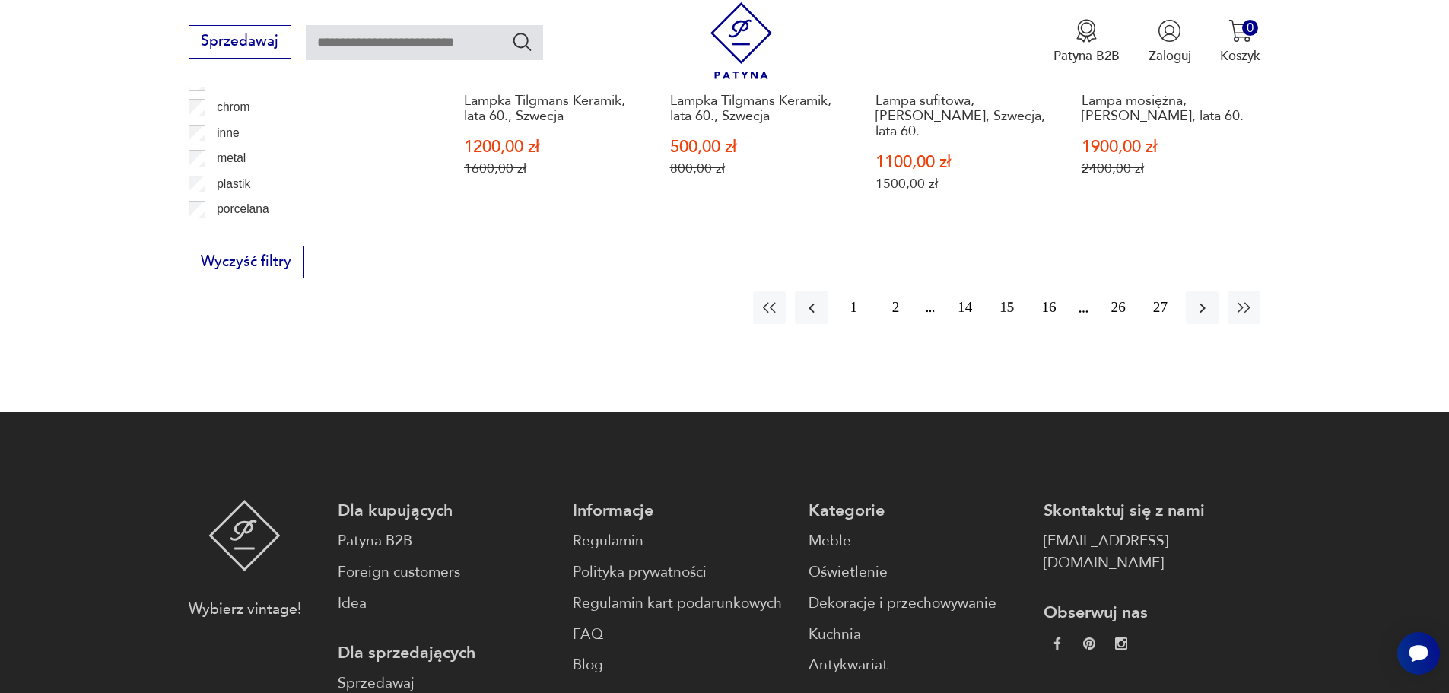
click at [1050, 291] on button "16" at bounding box center [1048, 307] width 33 height 33
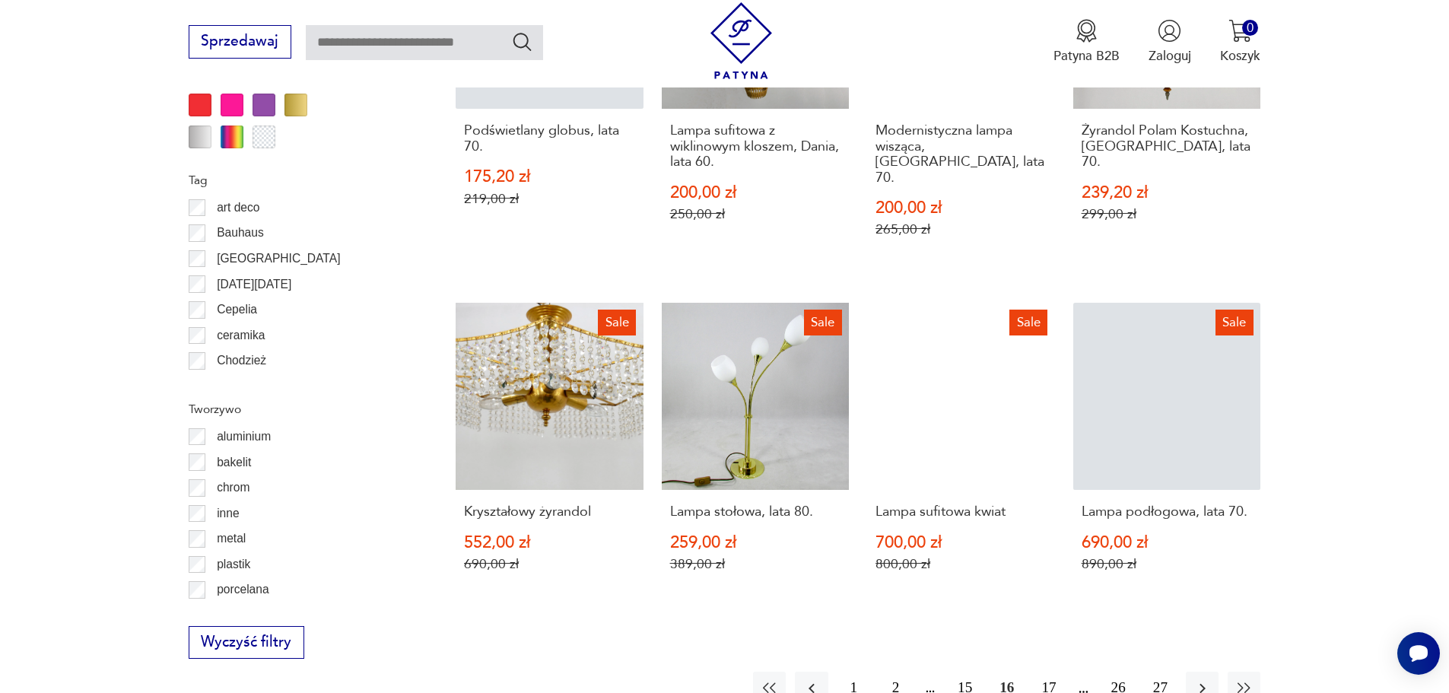
scroll to position [1822, 0]
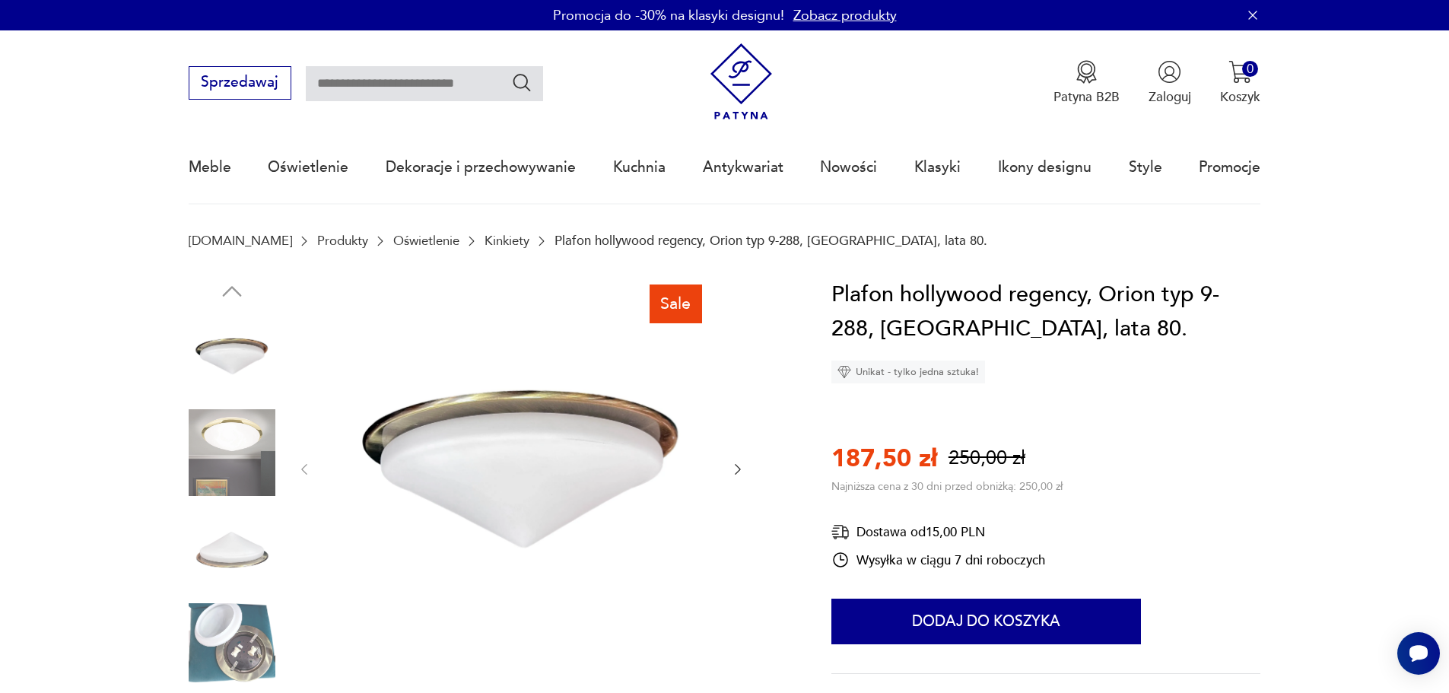
click at [735, 466] on icon "button" at bounding box center [737, 469] width 15 height 15
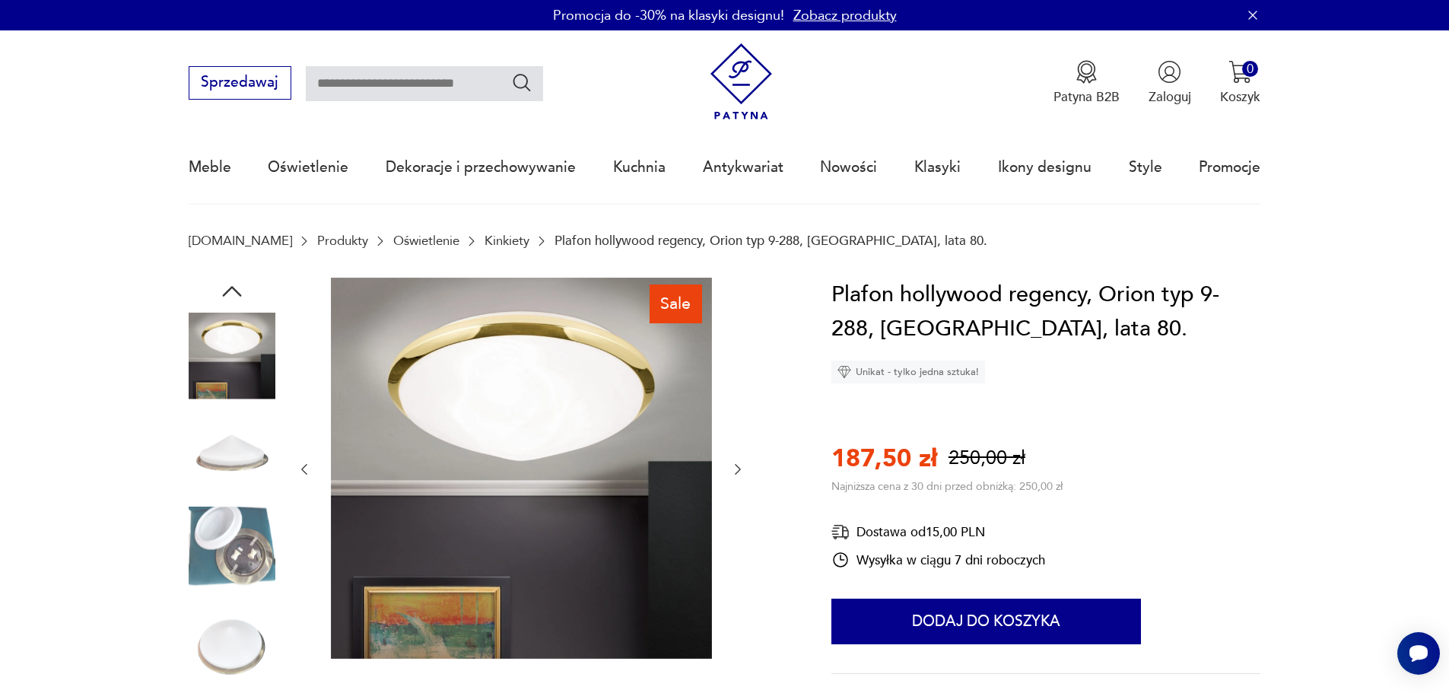
click at [735, 466] on icon "button" at bounding box center [737, 469] width 15 height 15
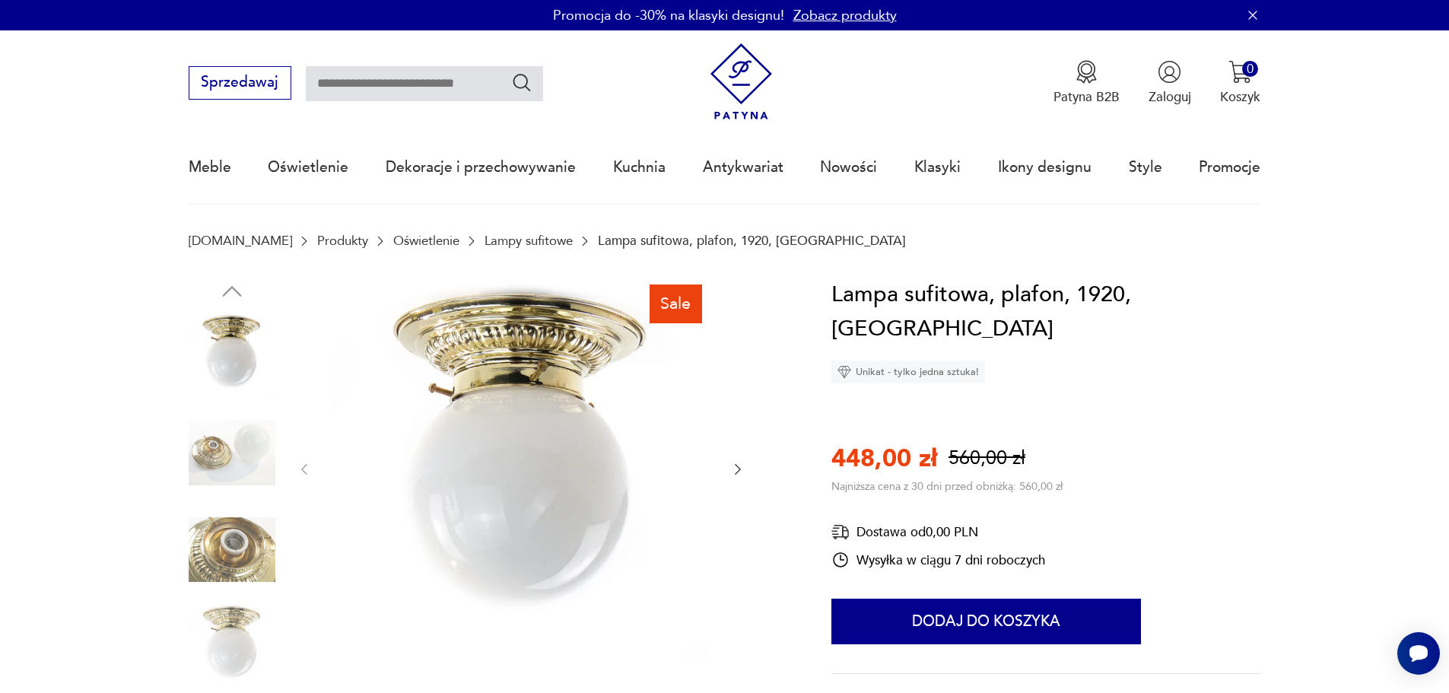
click at [735, 472] on icon "button" at bounding box center [737, 469] width 15 height 15
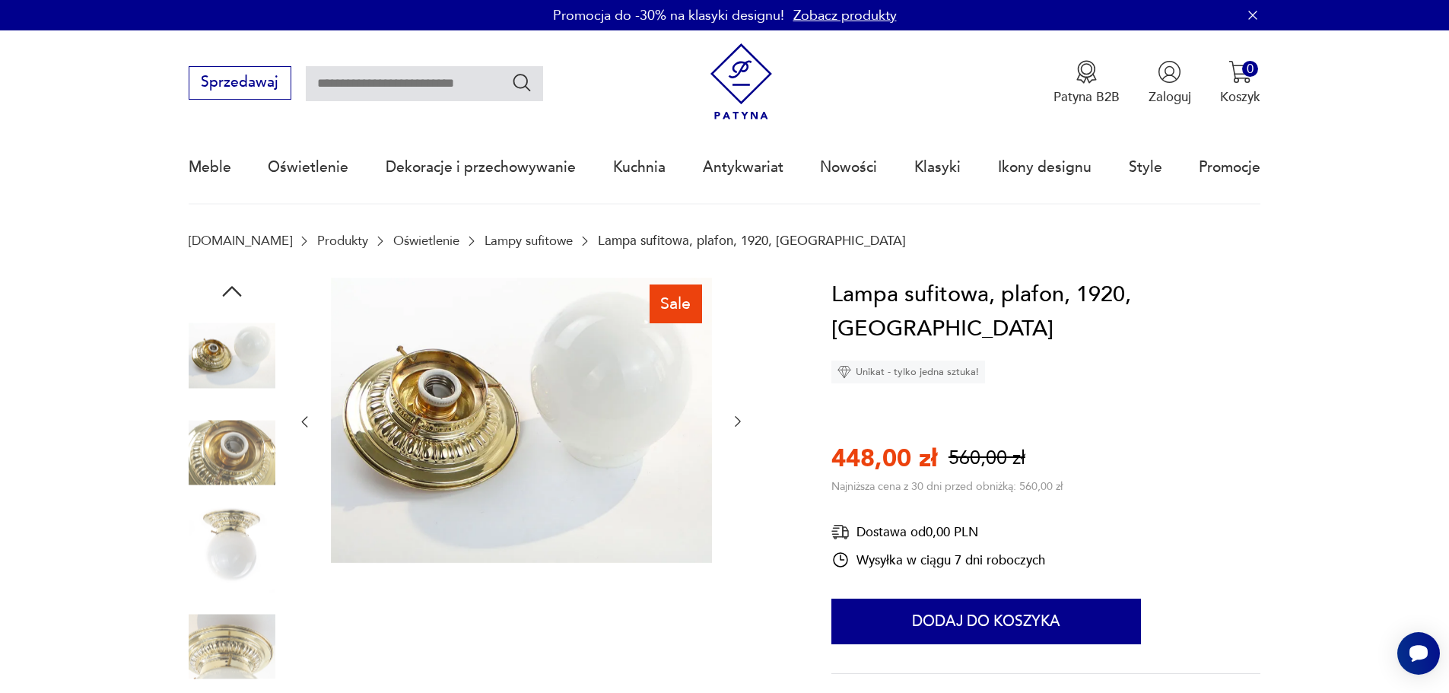
click at [735, 472] on div at bounding box center [521, 422] width 449 height 289
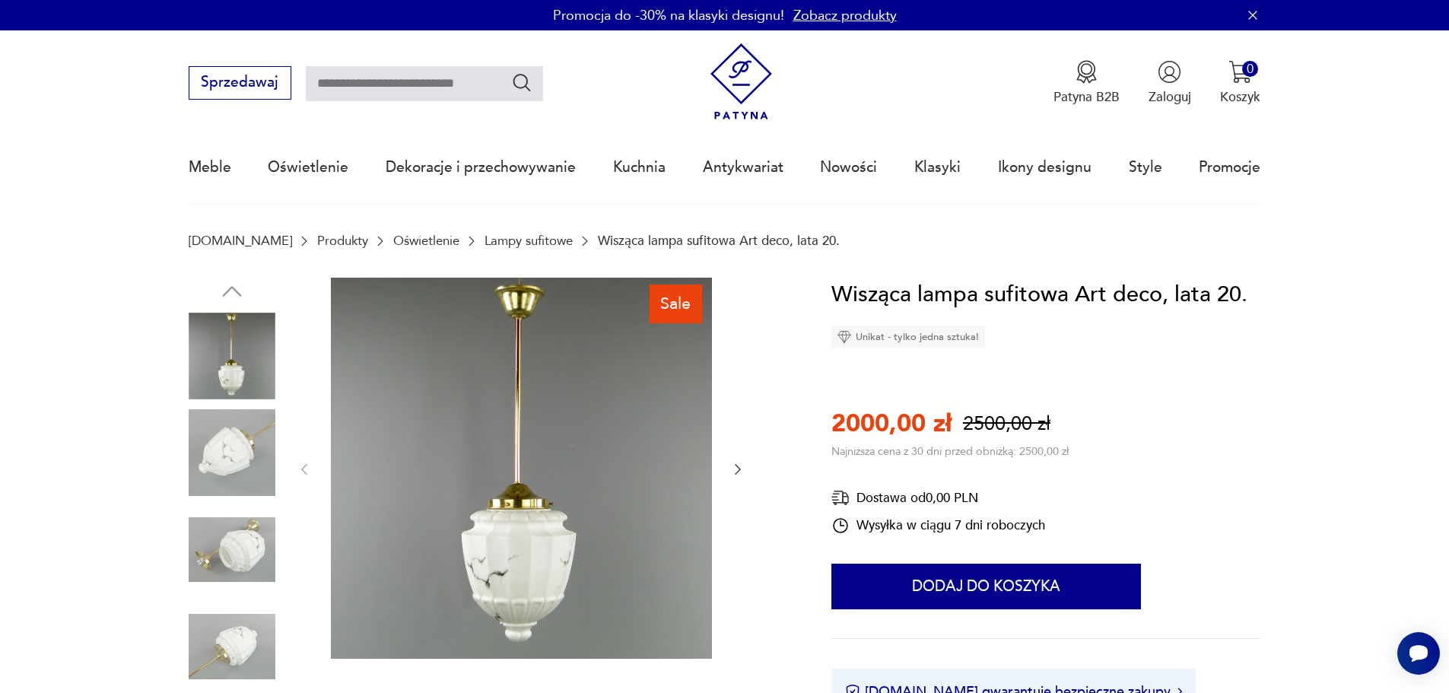
click at [731, 472] on icon "button" at bounding box center [737, 469] width 15 height 15
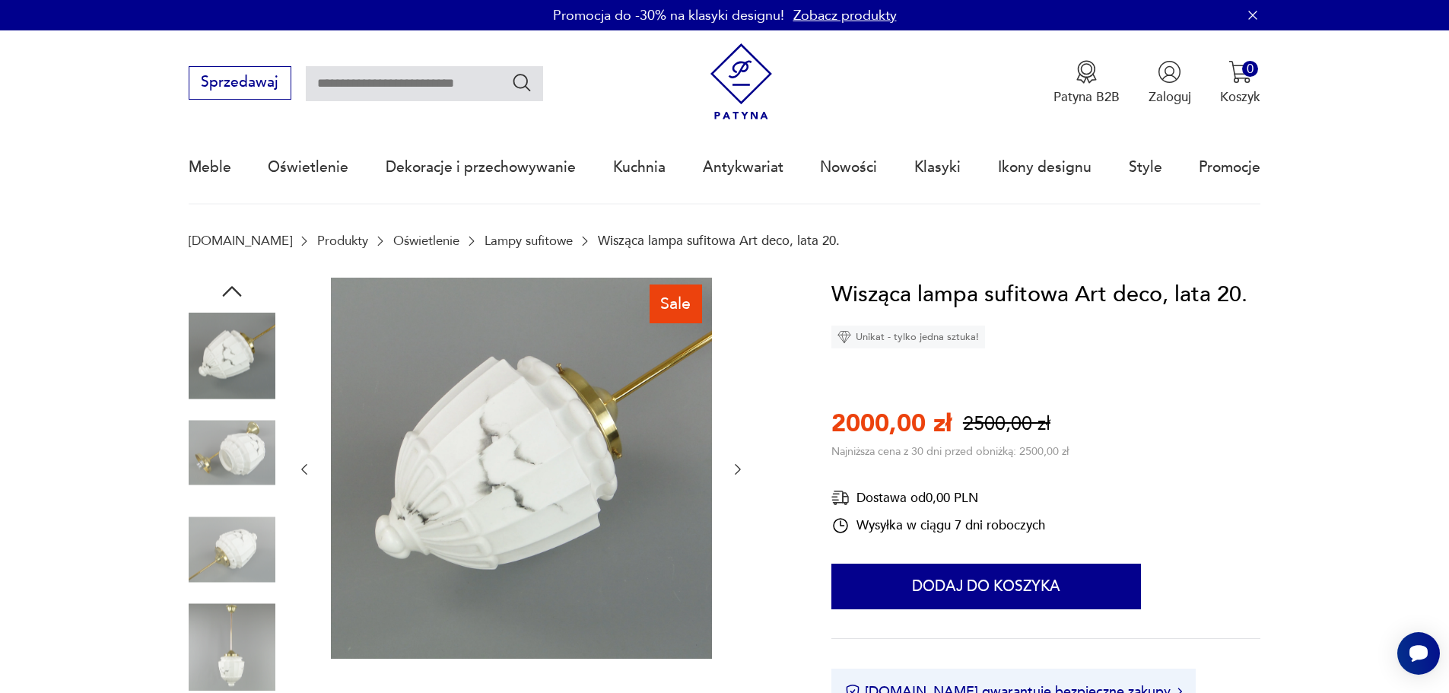
click at [731, 472] on icon "button" at bounding box center [737, 469] width 15 height 15
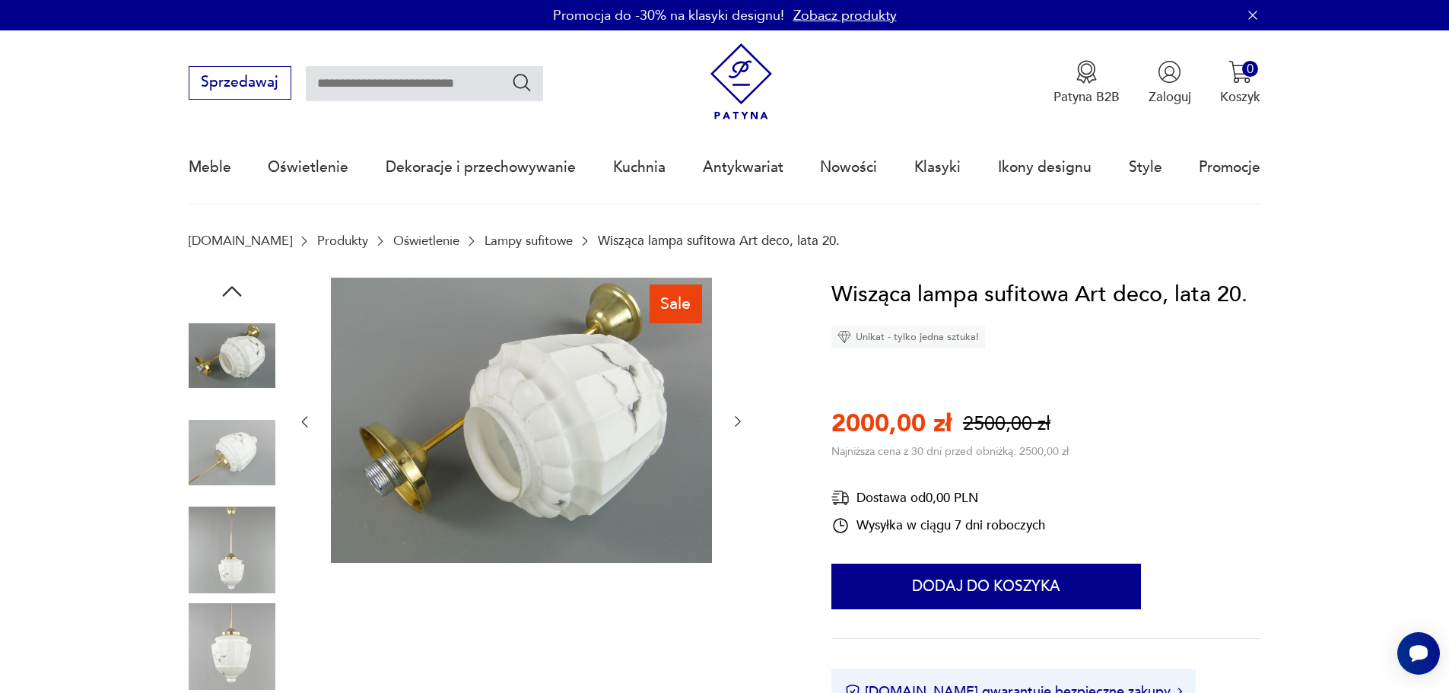
click at [731, 472] on div at bounding box center [521, 422] width 449 height 289
click at [296, 426] on div "Sale" at bounding box center [489, 503] width 600 height 450
click at [301, 420] on icon "button" at bounding box center [304, 421] width 15 height 15
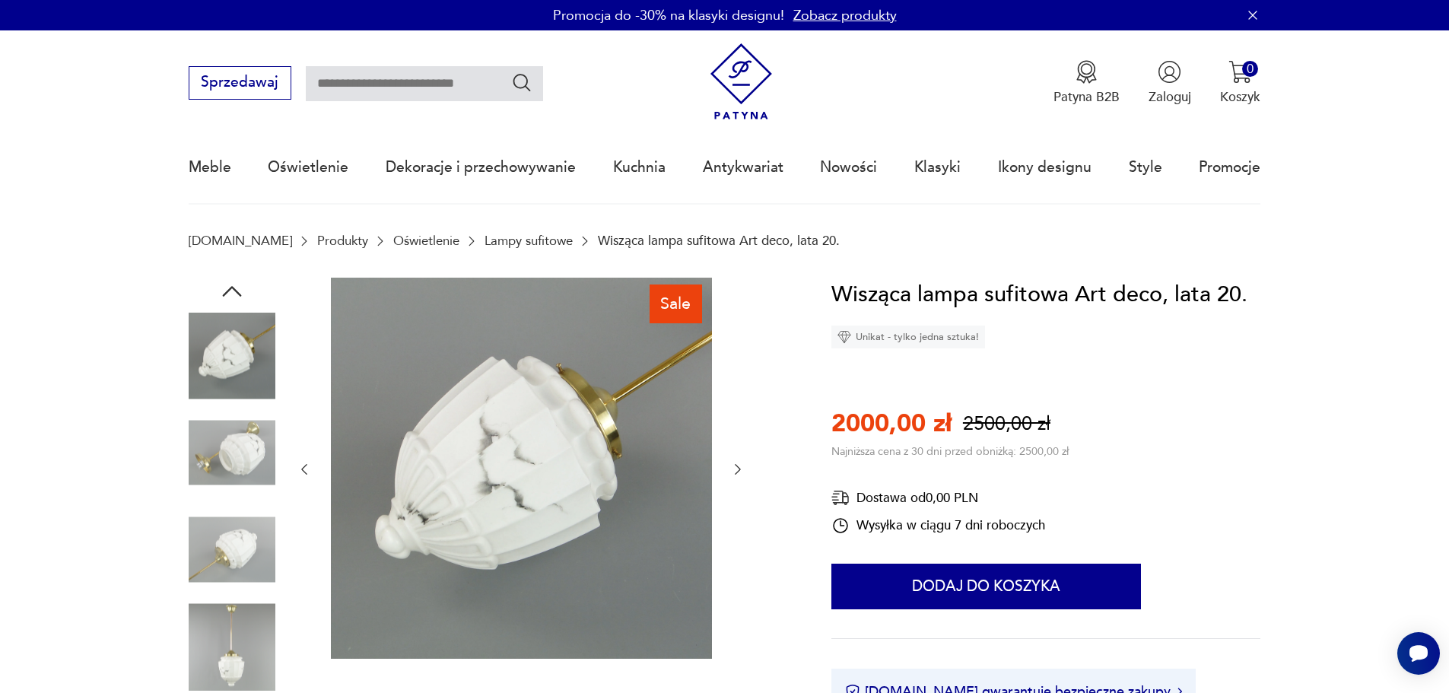
click at [301, 420] on div at bounding box center [521, 470] width 449 height 384
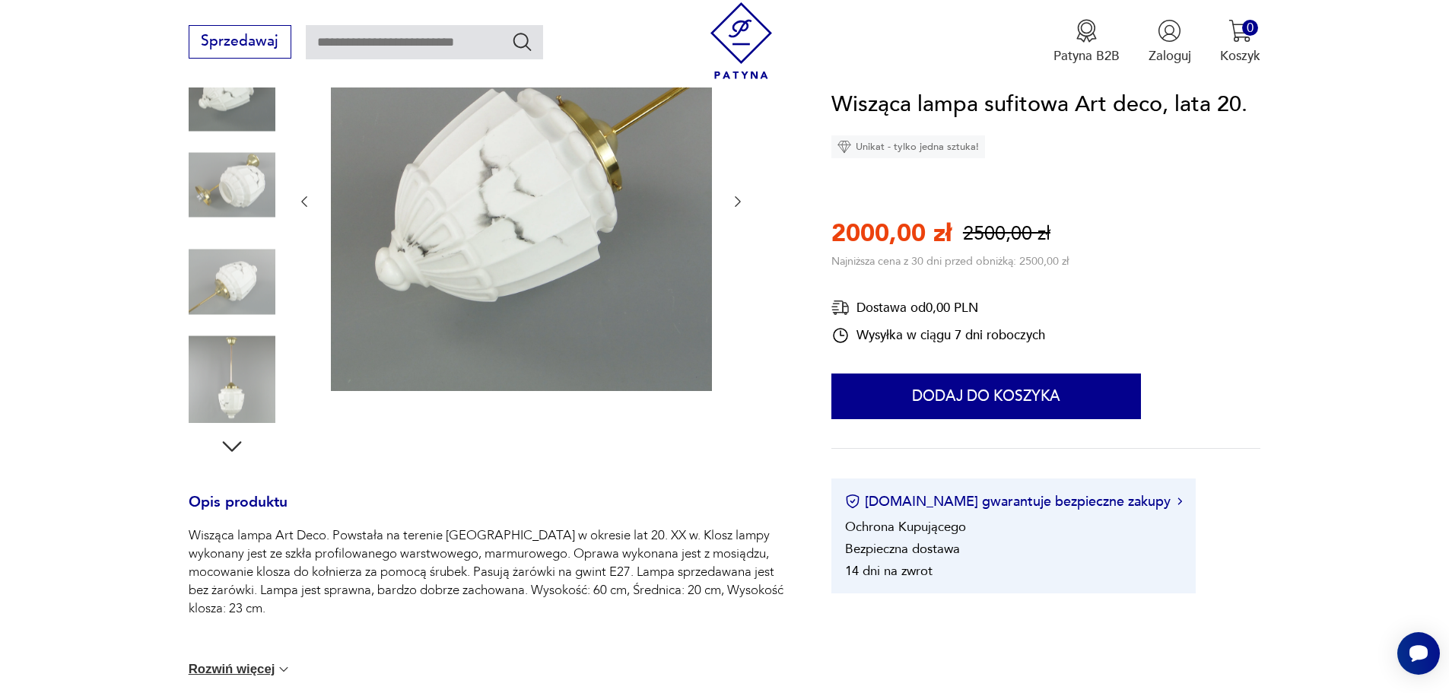
scroll to position [152, 0]
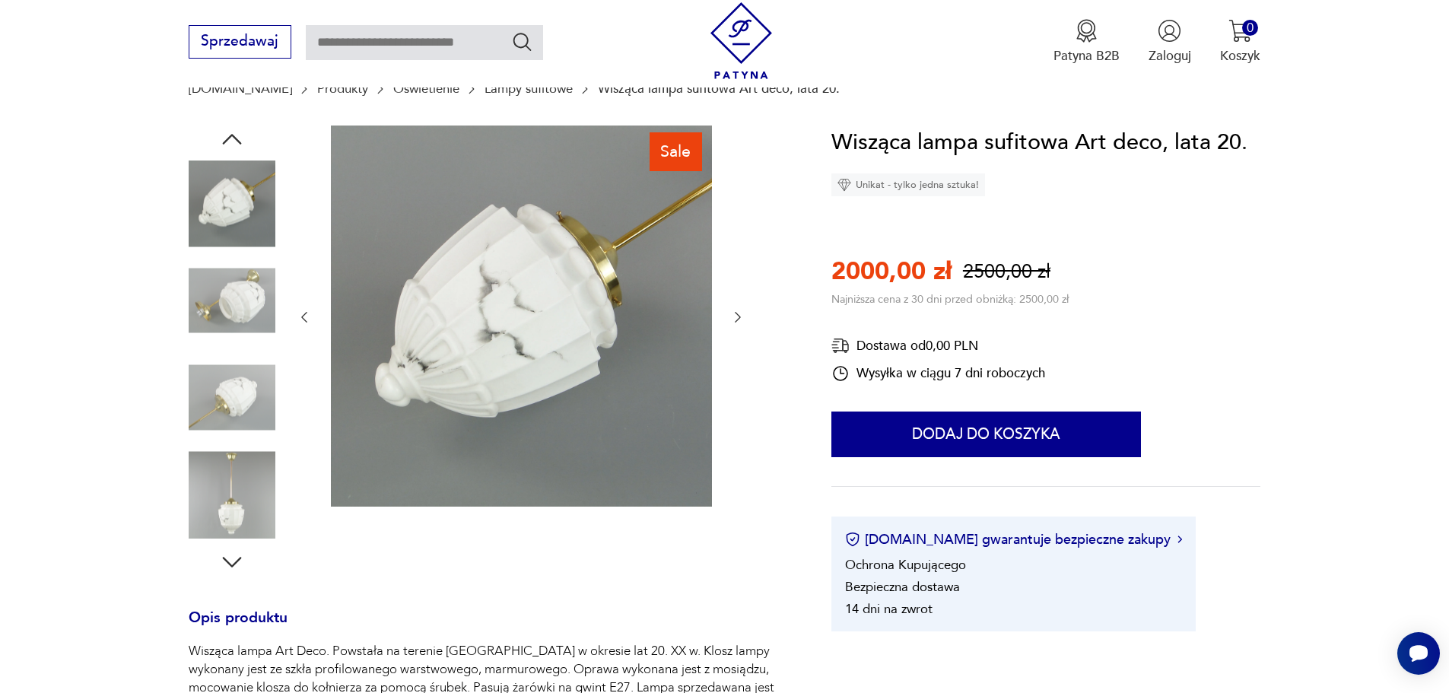
click at [740, 313] on icon "button" at bounding box center [737, 317] width 15 height 15
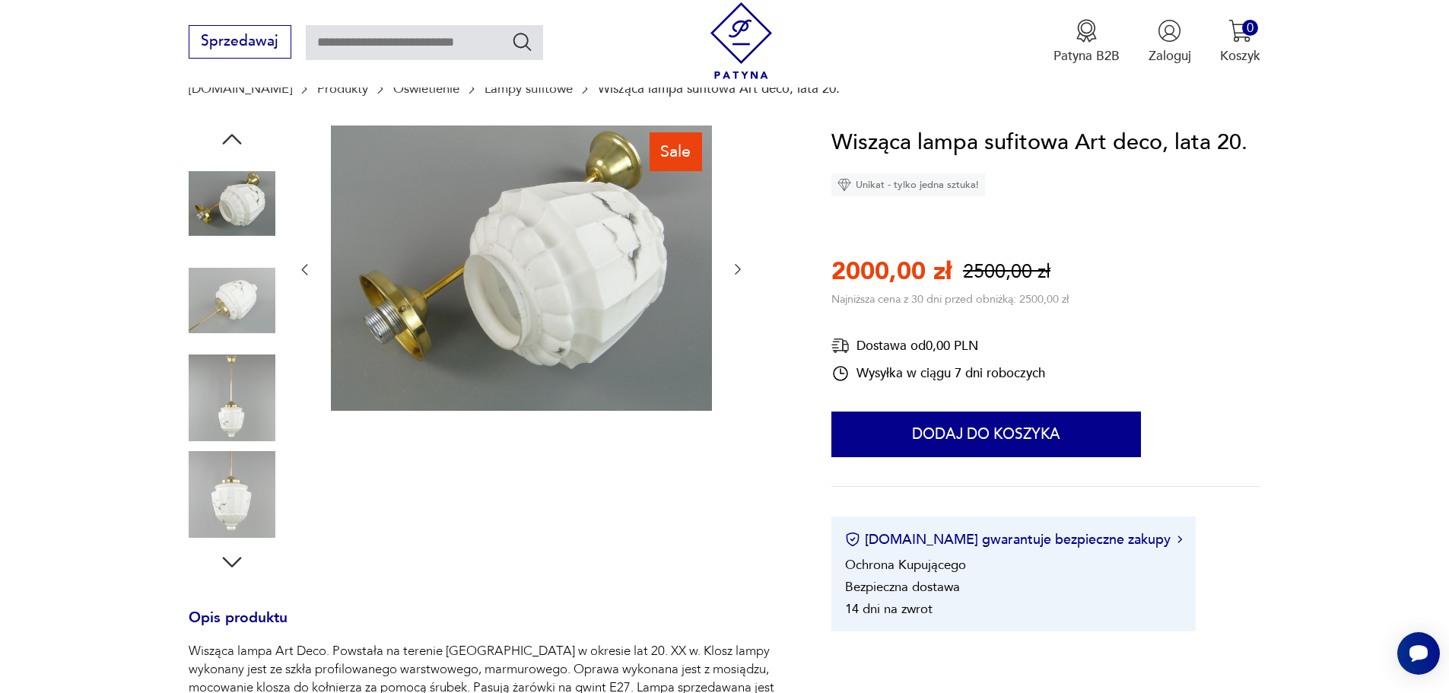
click at [740, 313] on div at bounding box center [521, 270] width 449 height 289
click at [301, 265] on icon "button" at bounding box center [304, 269] width 15 height 15
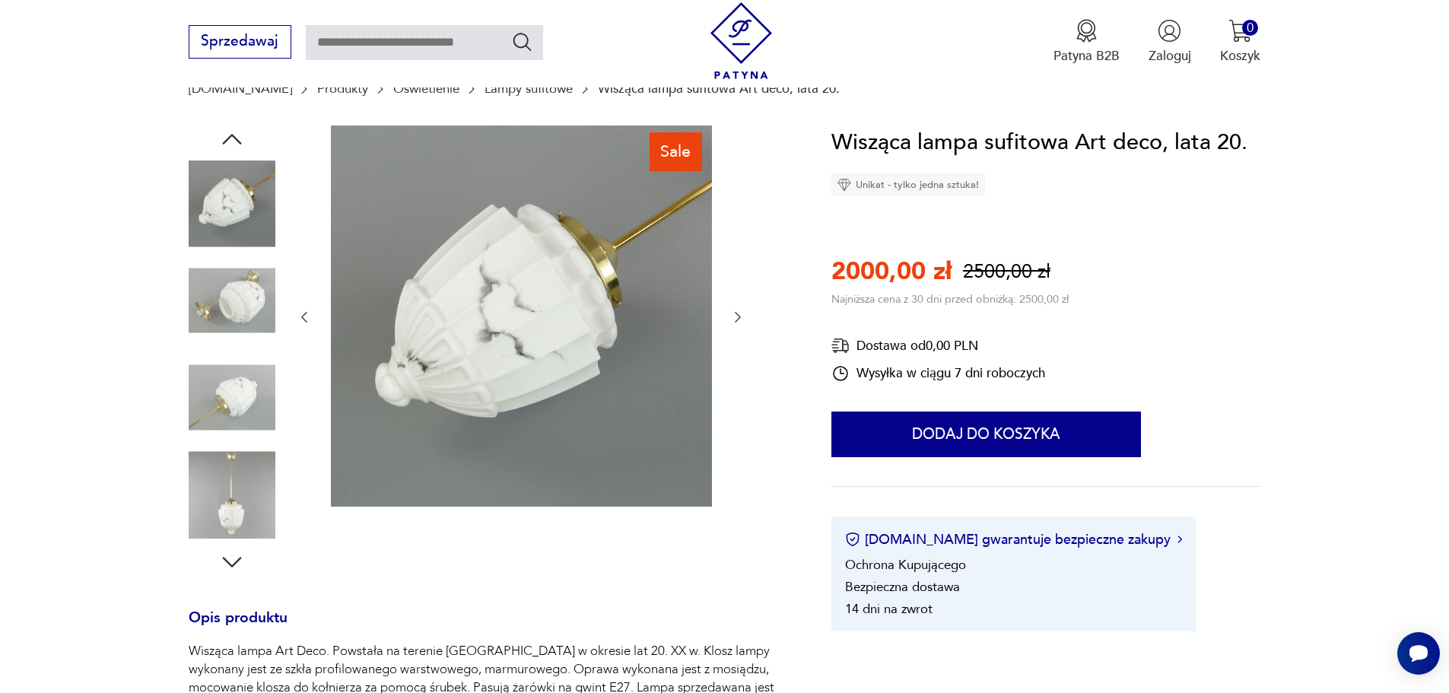
click at [301, 265] on div at bounding box center [521, 318] width 449 height 384
click at [303, 313] on icon "button" at bounding box center [304, 317] width 15 height 15
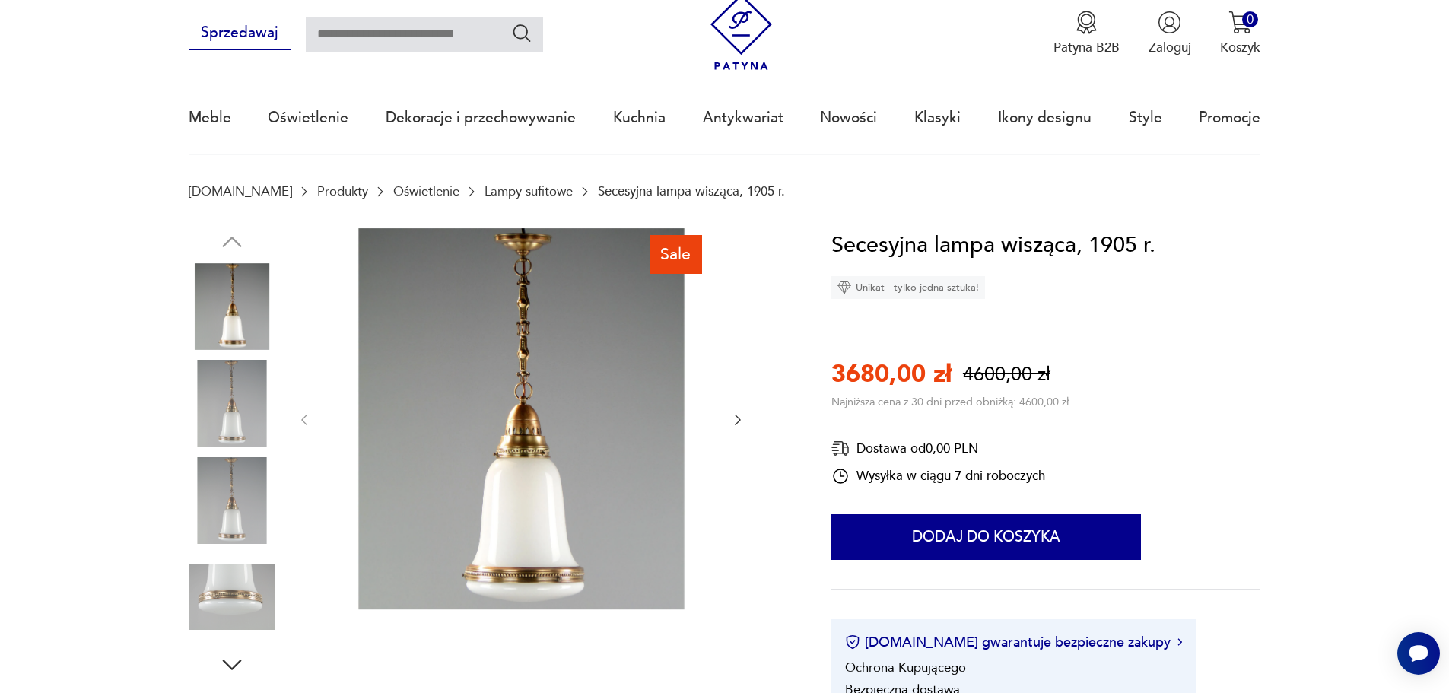
scroll to position [76, 0]
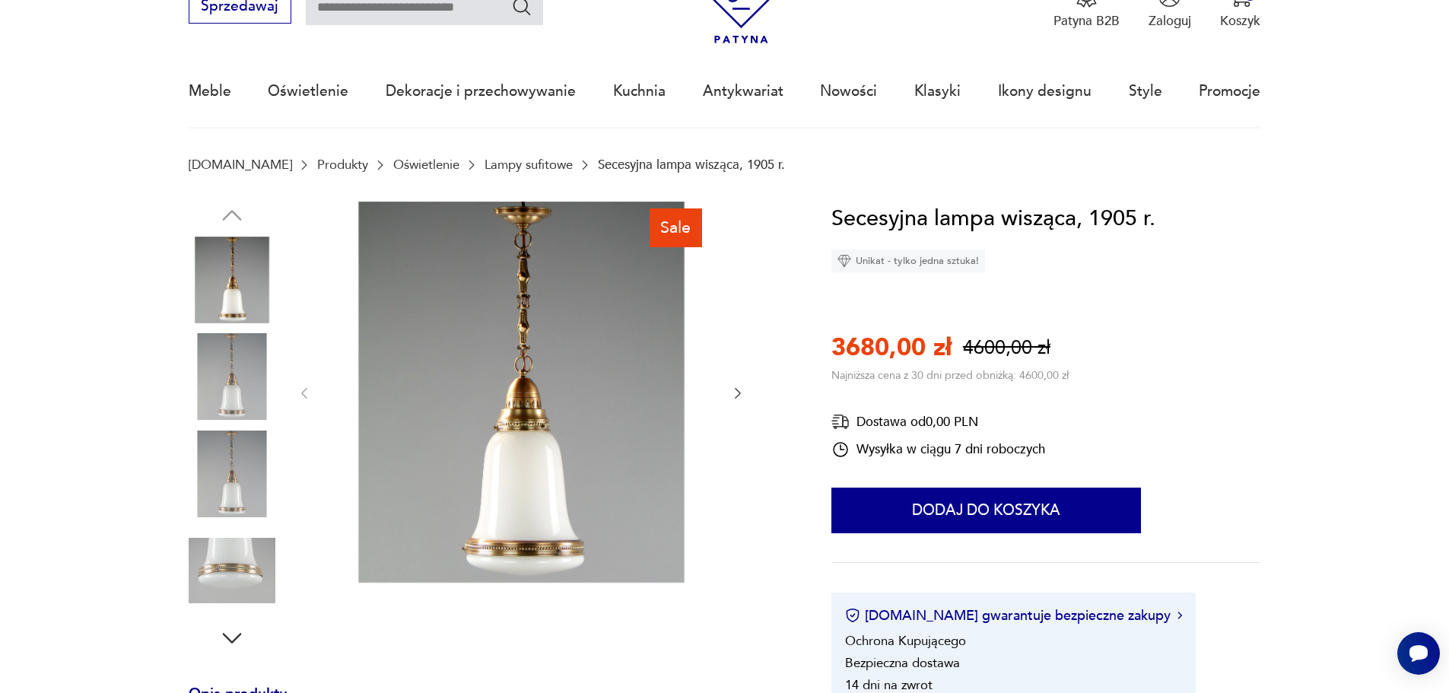
click at [738, 392] on icon "button" at bounding box center [737, 393] width 15 height 15
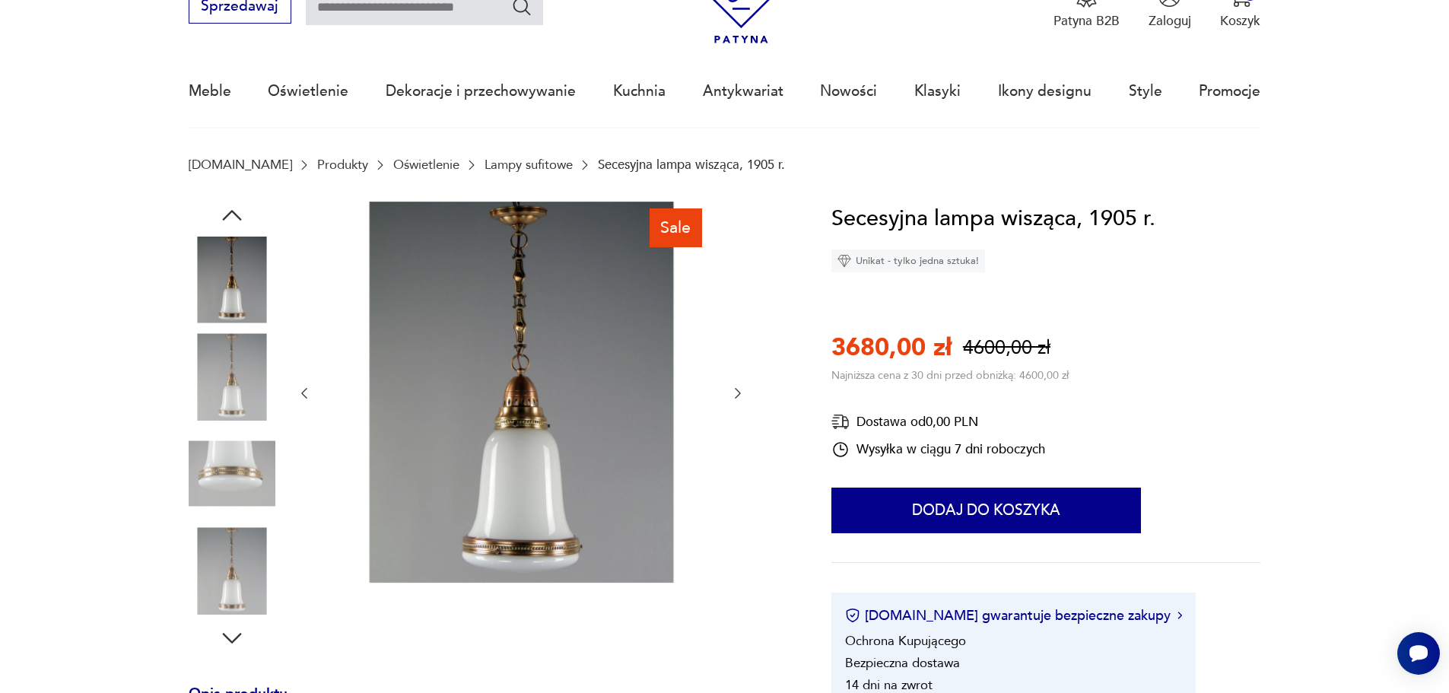
click at [738, 392] on icon "button" at bounding box center [737, 393] width 15 height 15
